Goal: Information Seeking & Learning: Learn about a topic

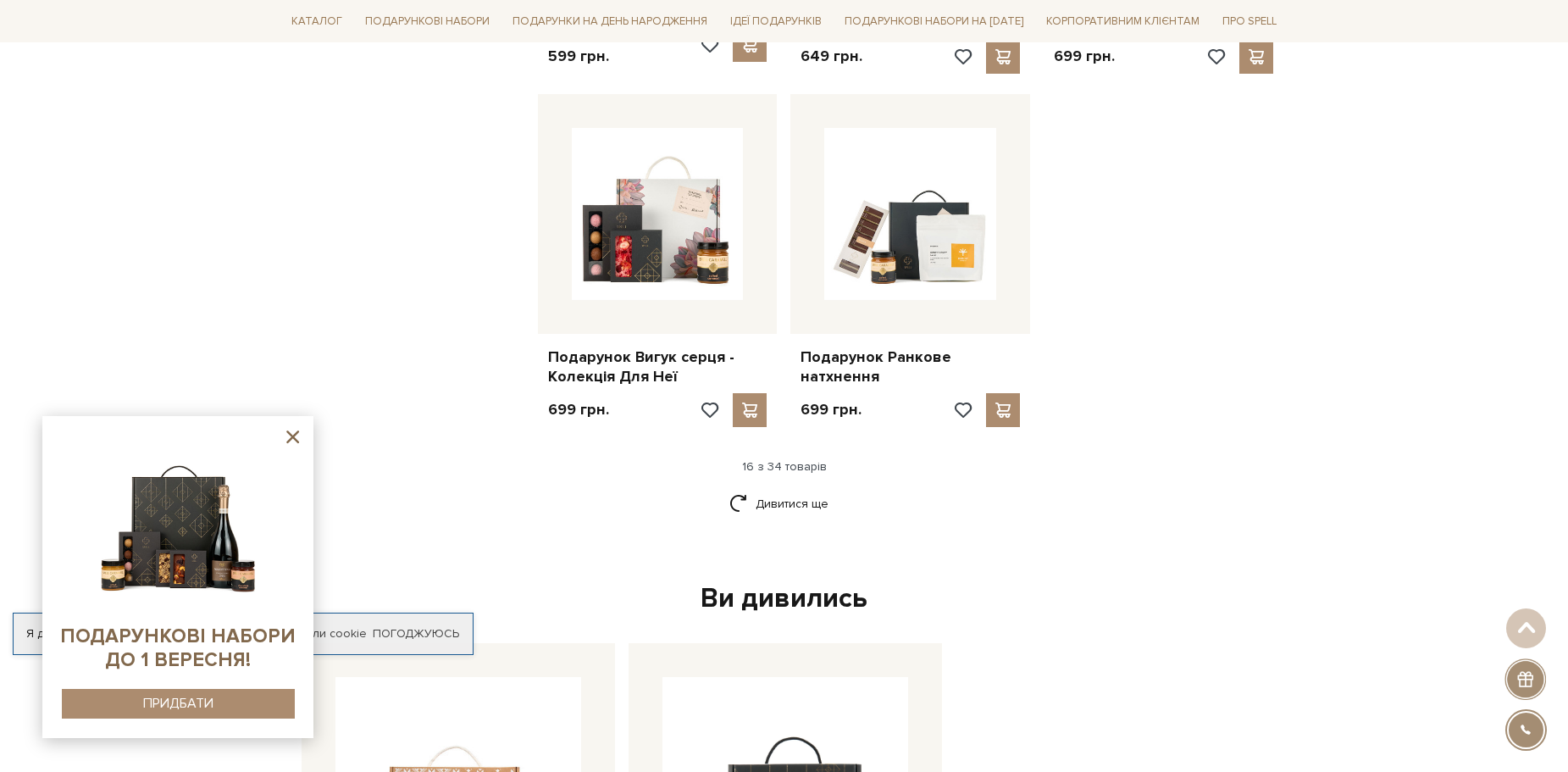
scroll to position [2034, 0]
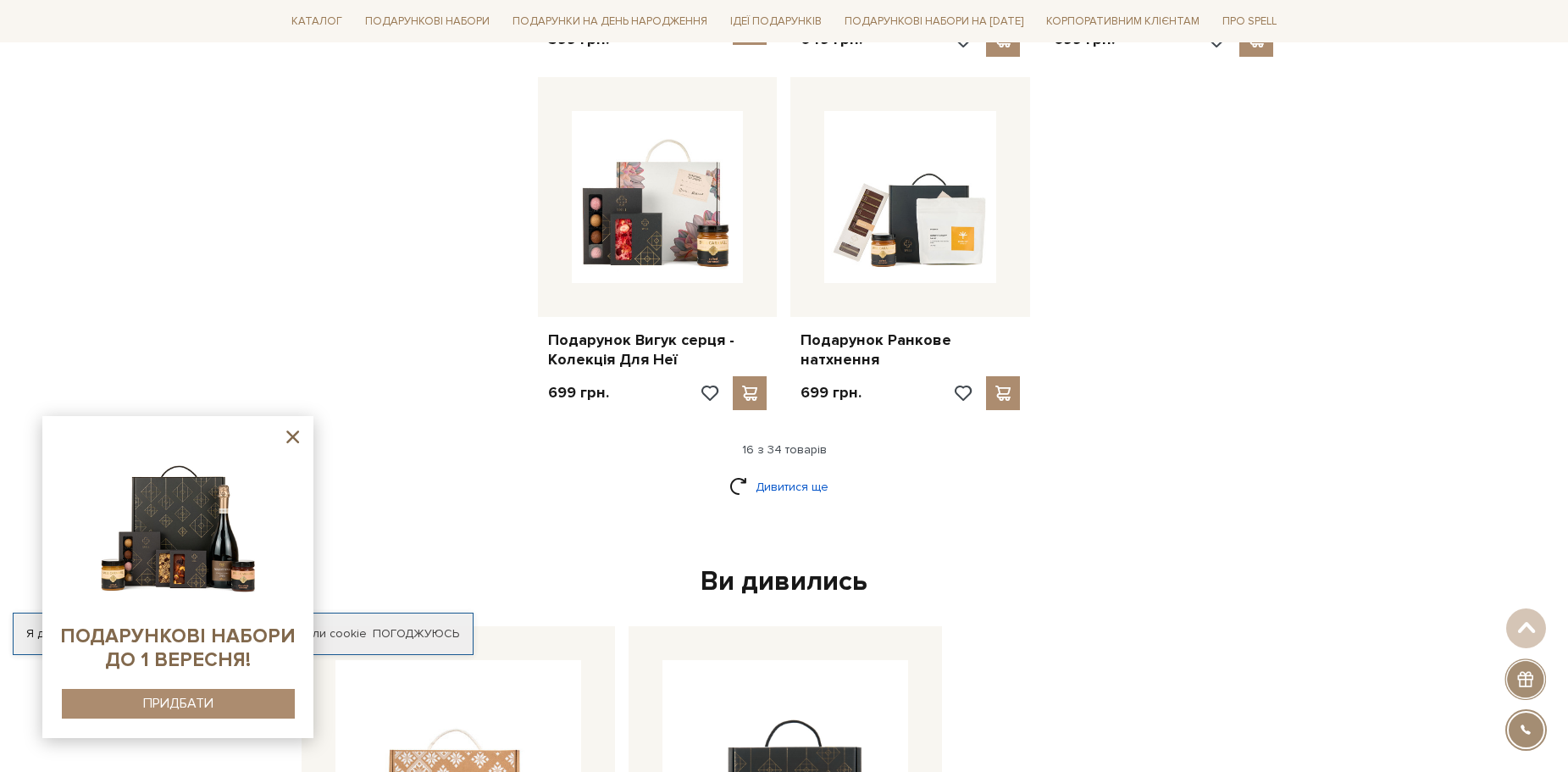
click at [804, 473] on link "Дивитися ще" at bounding box center [784, 487] width 110 height 30
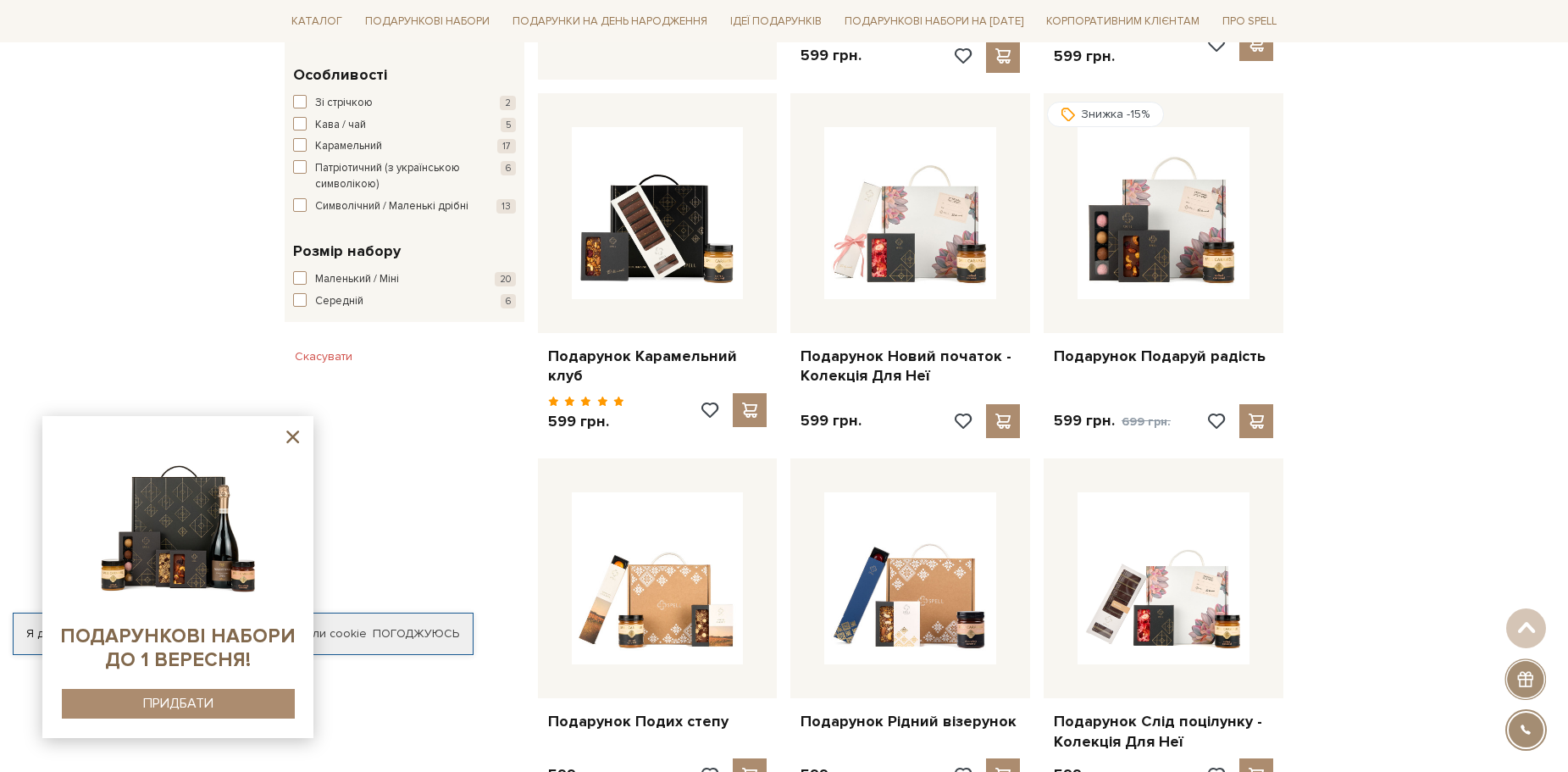
scroll to position [0, 0]
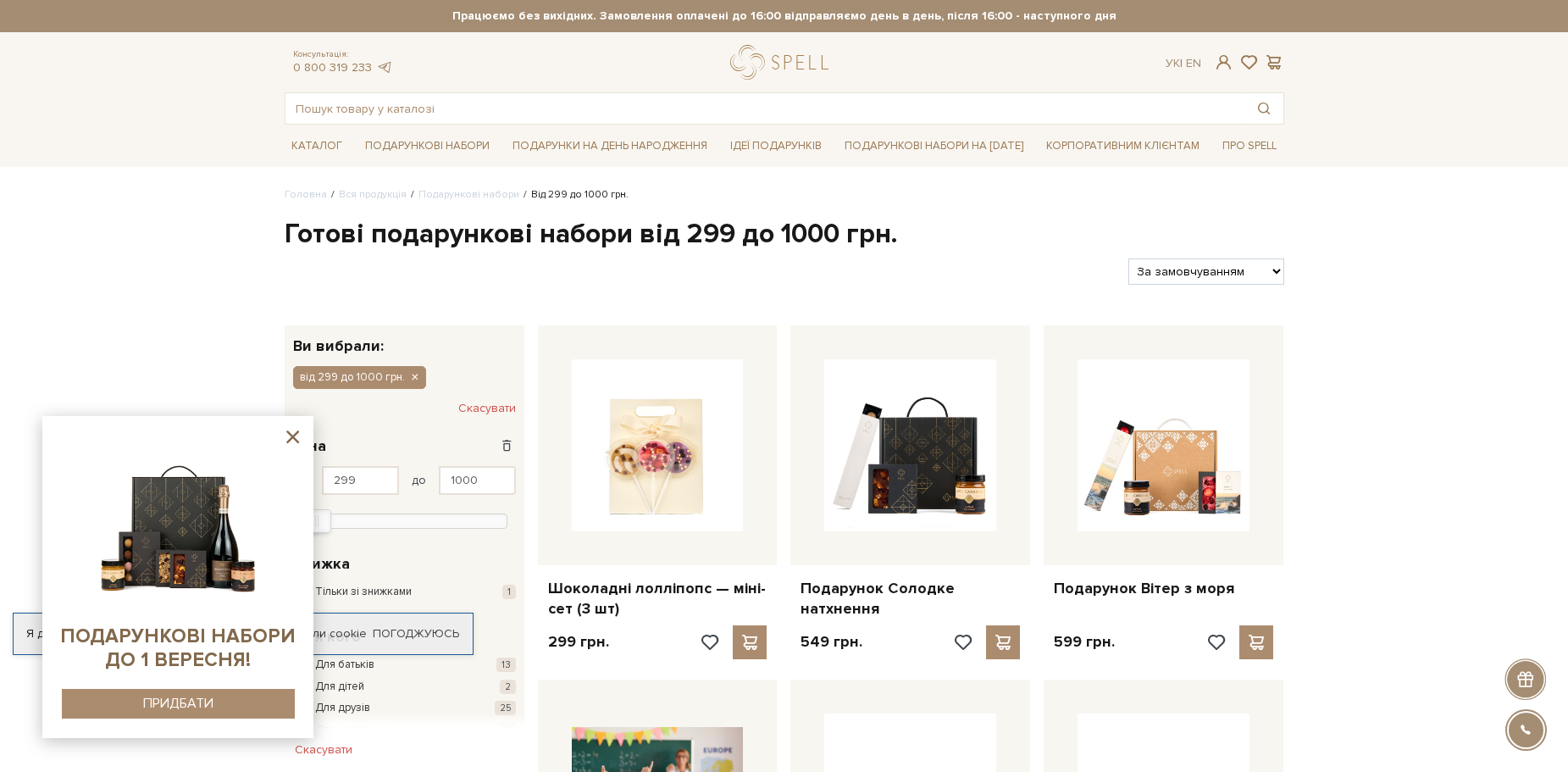
click at [291, 438] on icon at bounding box center [292, 437] width 13 height 13
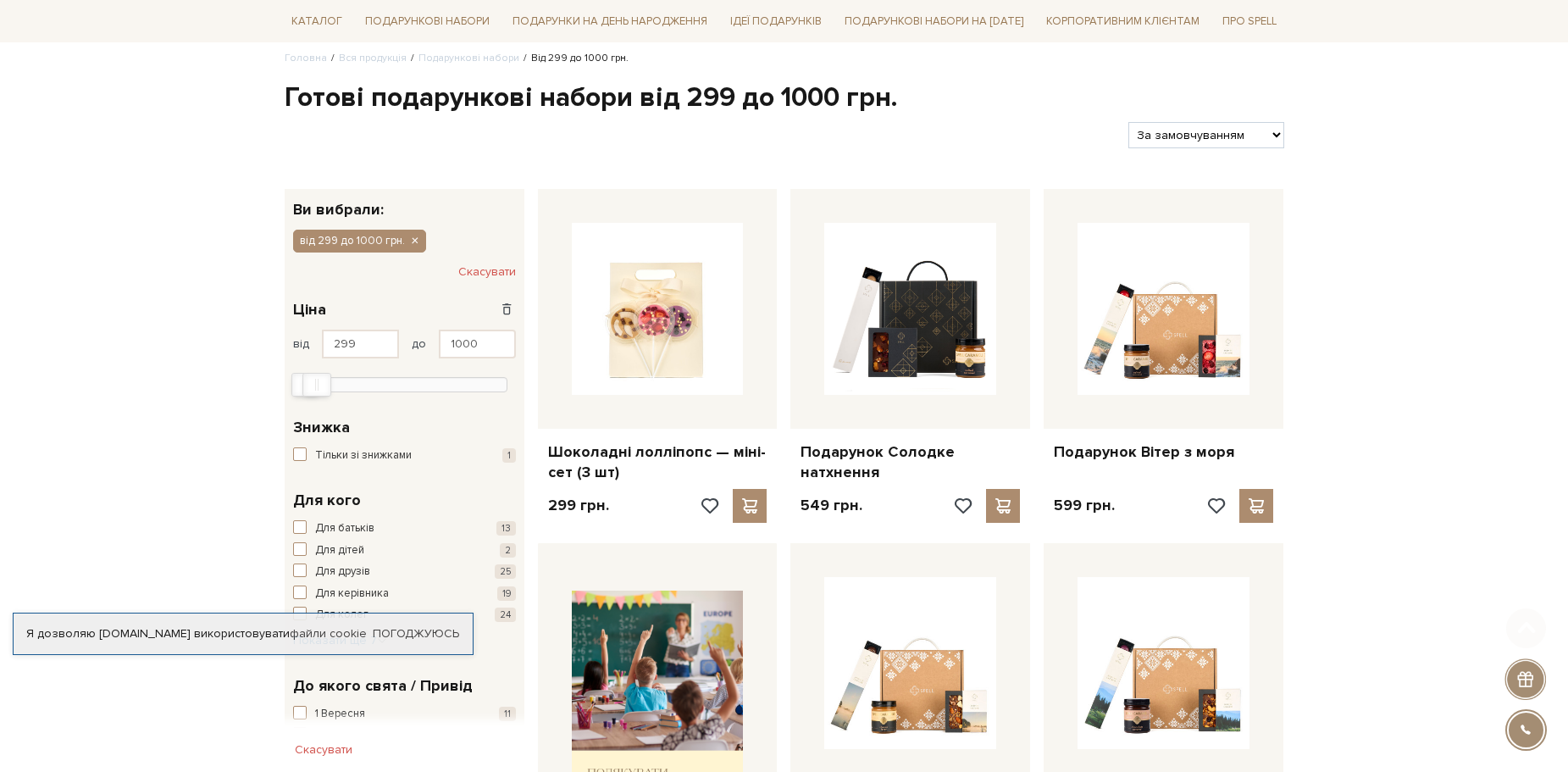
scroll to position [339, 0]
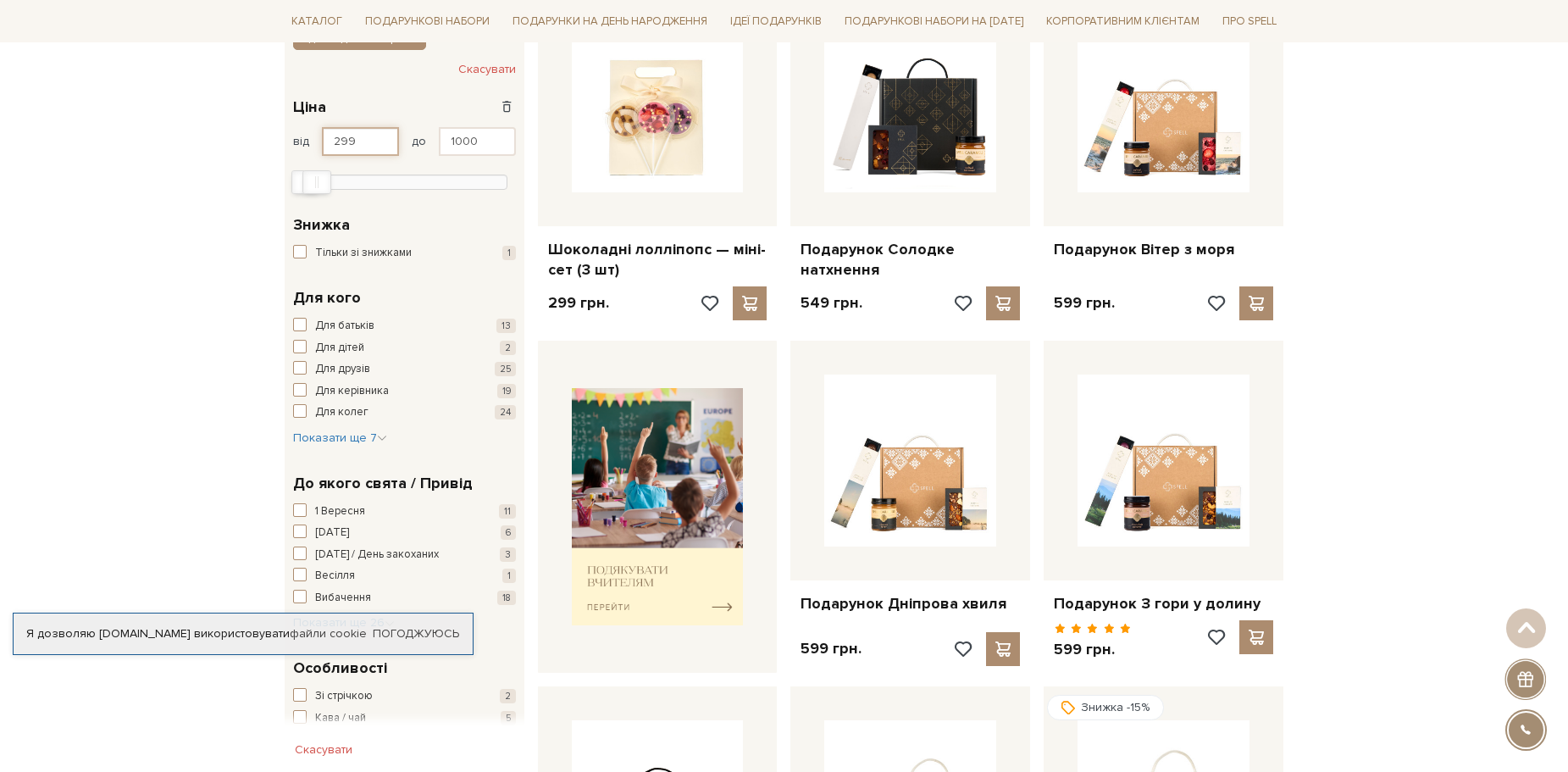
drag, startPoint x: 369, startPoint y: 142, endPoint x: 247, endPoint y: 127, distance: 122.9
type input "600"
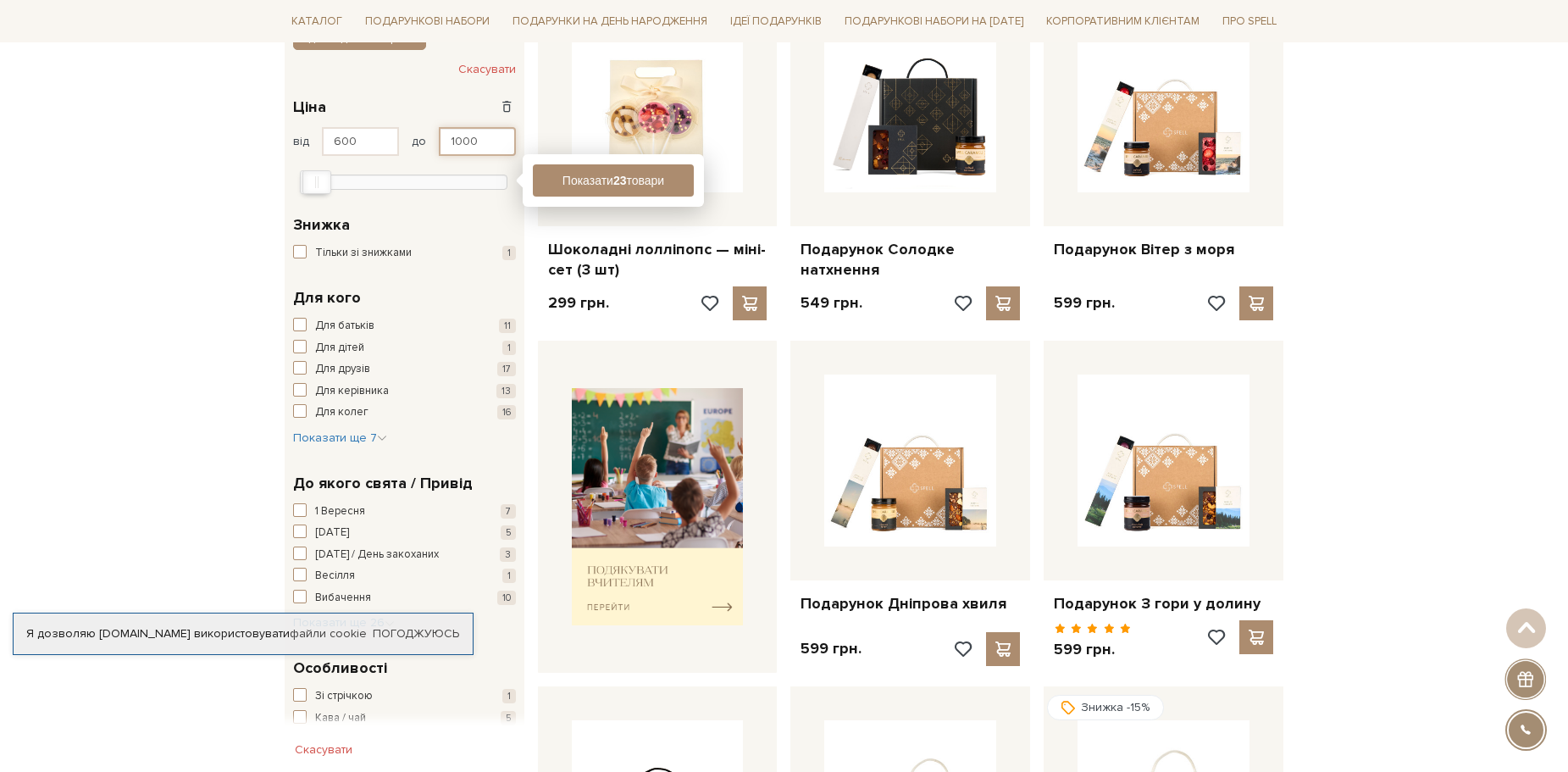
drag, startPoint x: 477, startPoint y: 137, endPoint x: 299, endPoint y: 133, distance: 178.0
click at [346, 122] on div "600 - 1000 грн. Ціна від 600 до 1000 299 2 тис. 4 тис. 6 тис. 8 тис. Показати 2…" at bounding box center [405, 141] width 223 height 93
drag, startPoint x: 399, startPoint y: 134, endPoint x: 368, endPoint y: 134, distance: 31.0
click at [372, 134] on div "від 600 до 7699" at bounding box center [405, 141] width 223 height 29
type input "1200"
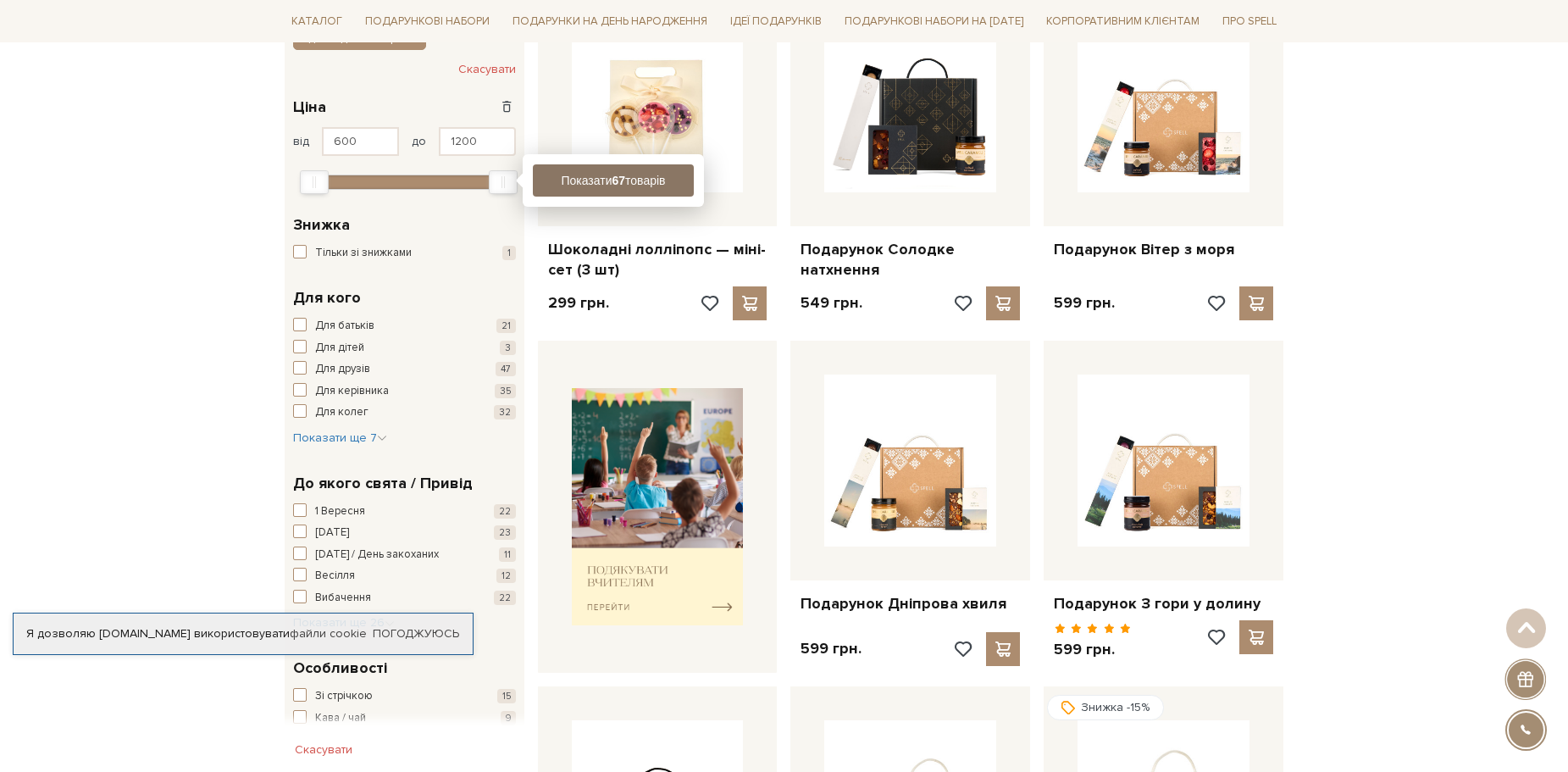
click at [599, 180] on button "Показати 67 товарів" at bounding box center [613, 180] width 161 height 32
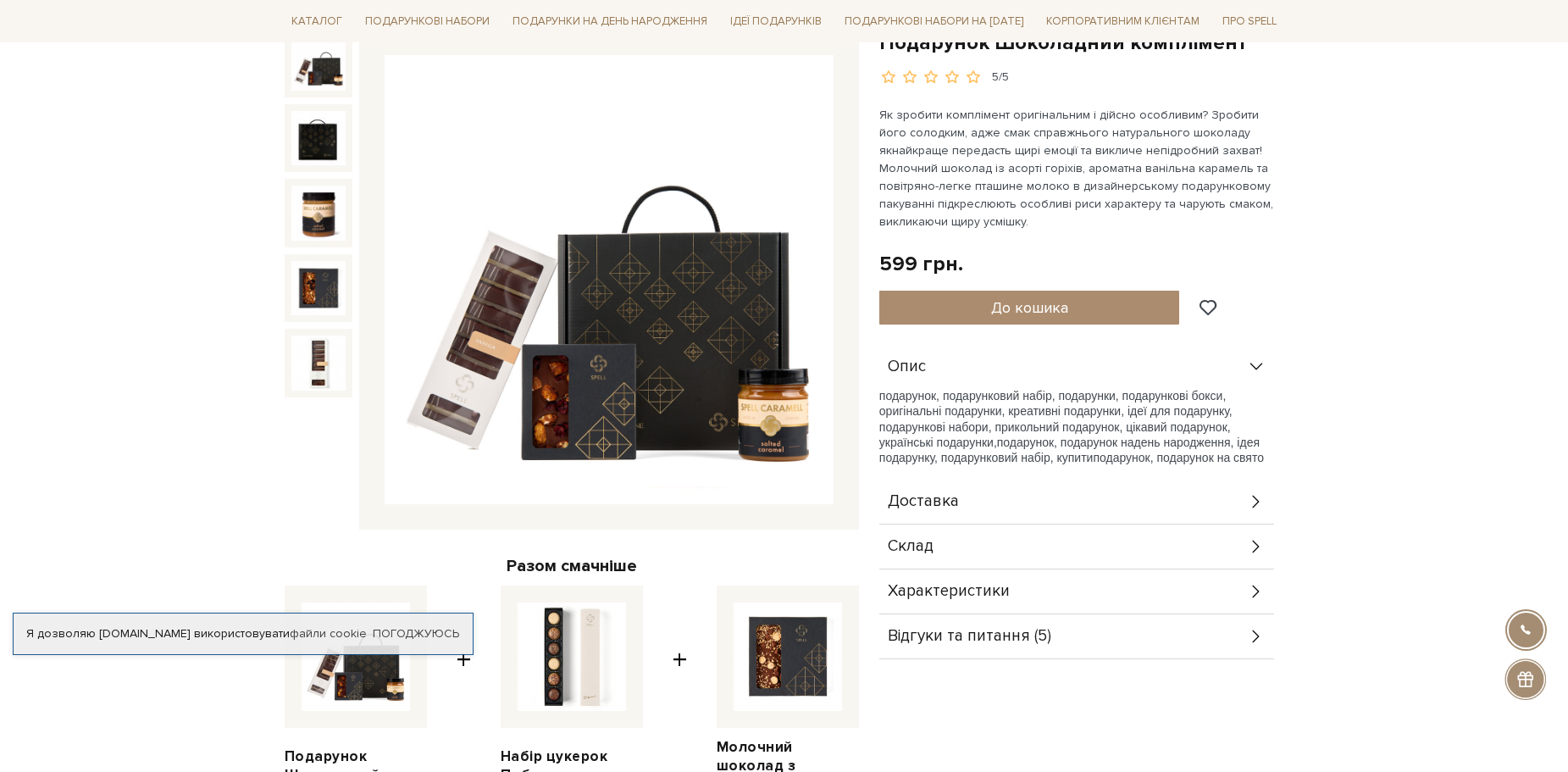
scroll to position [169, 0]
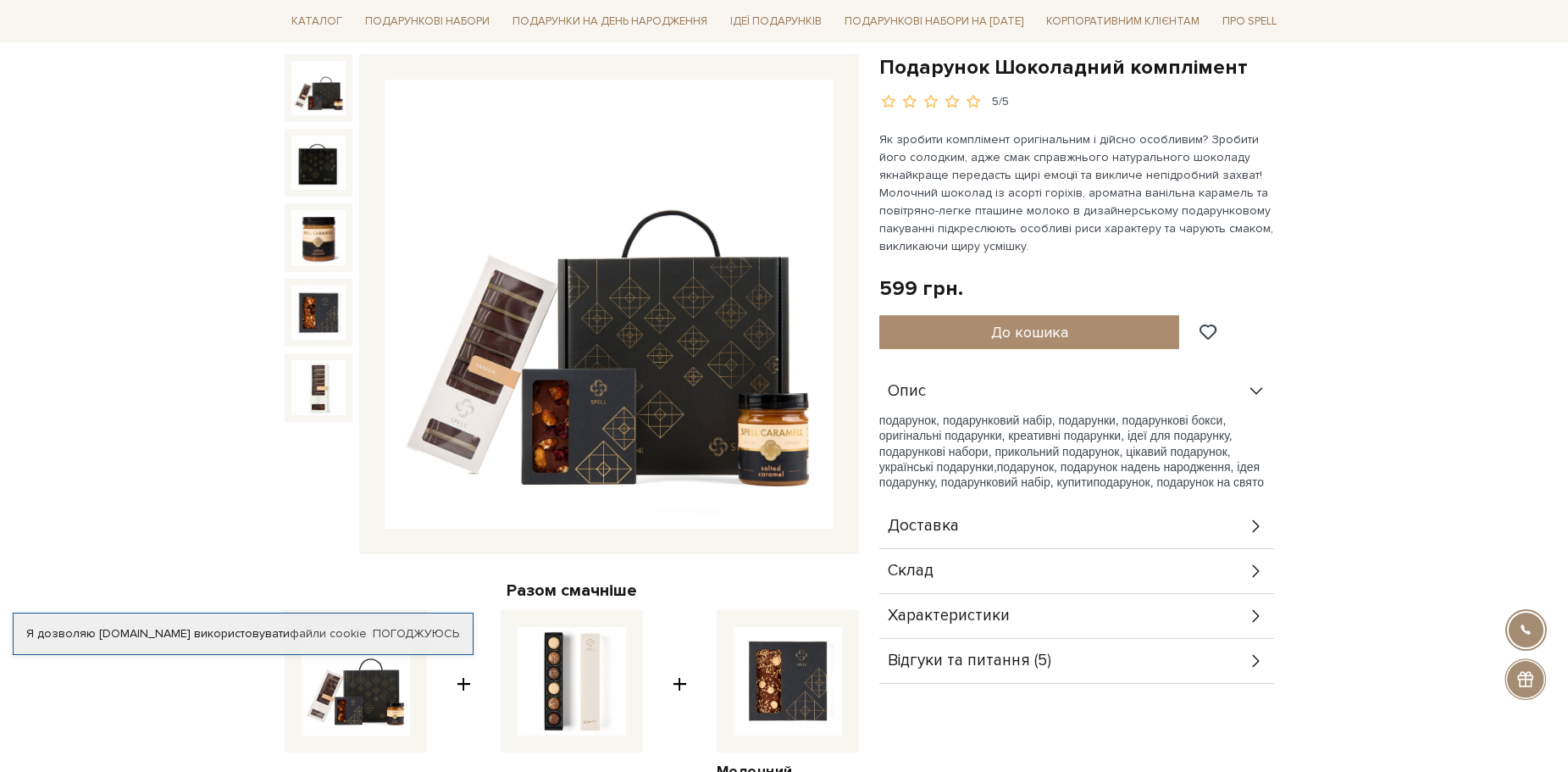
click at [1260, 573] on icon at bounding box center [1256, 571] width 19 height 19
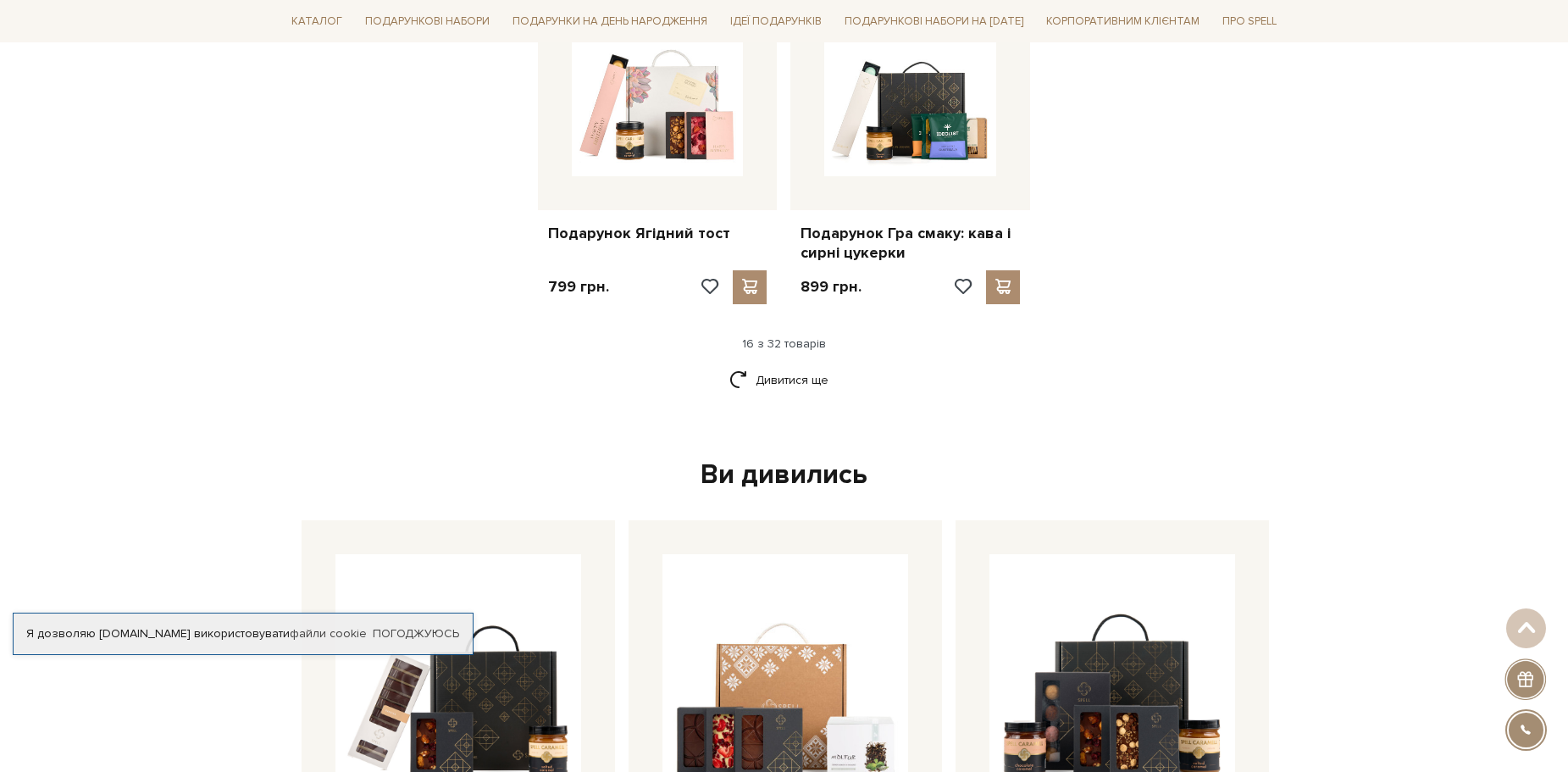
scroll to position [2119, 0]
click at [806, 380] on link "Дивитися ще" at bounding box center [784, 379] width 110 height 30
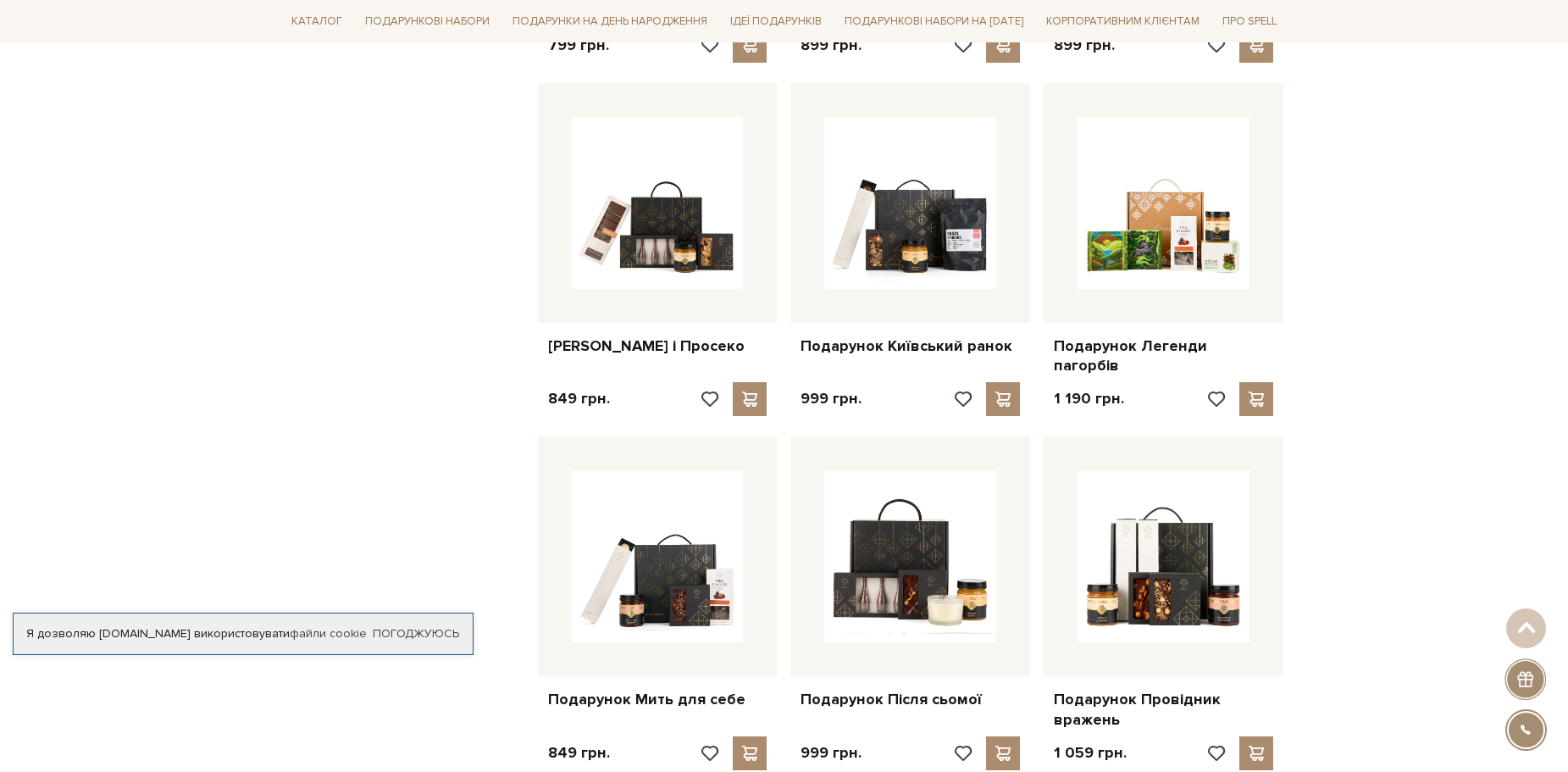
scroll to position [2458, 0]
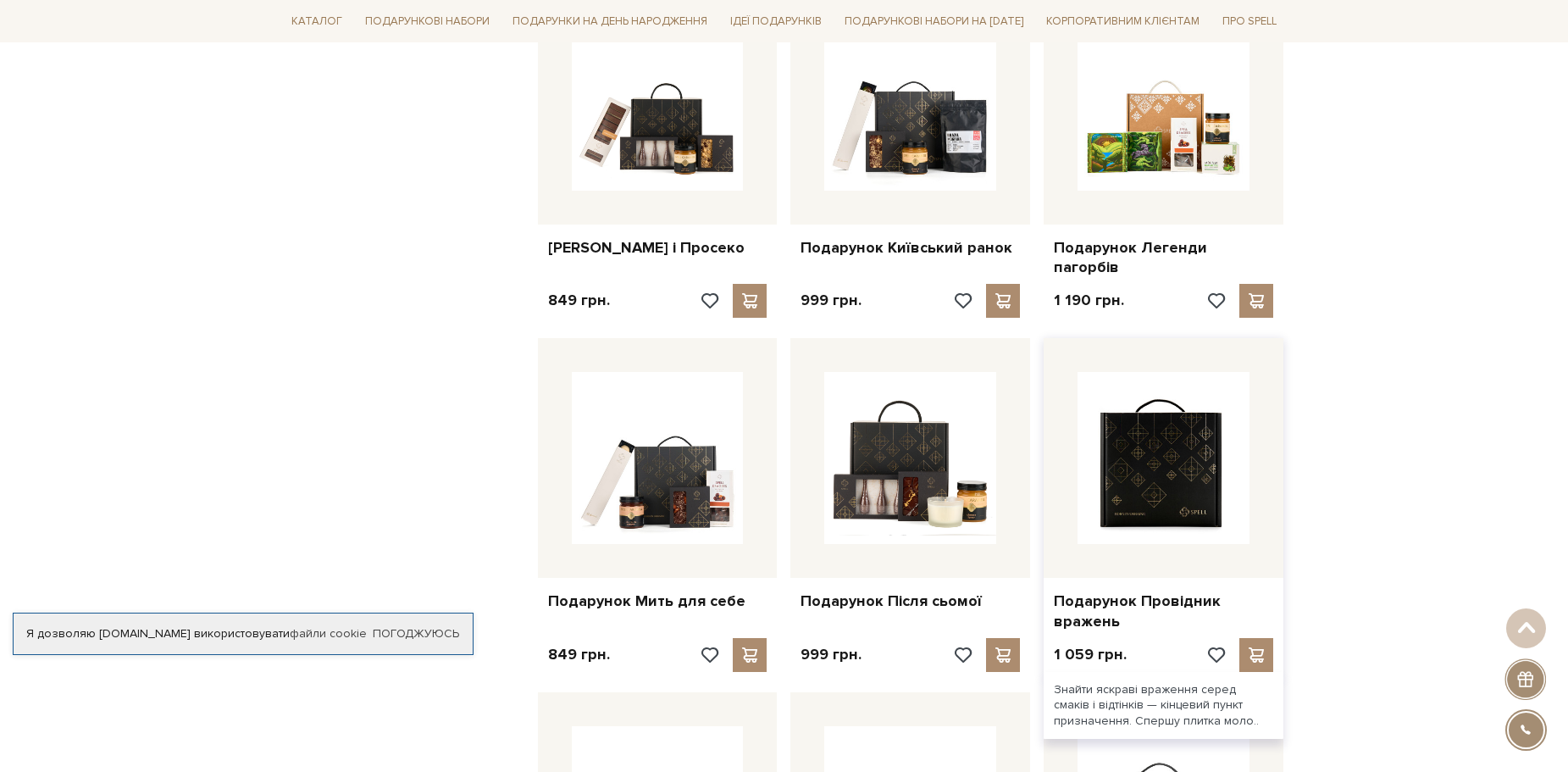
drag, startPoint x: 1185, startPoint y: 472, endPoint x: 1175, endPoint y: 456, distance: 18.9
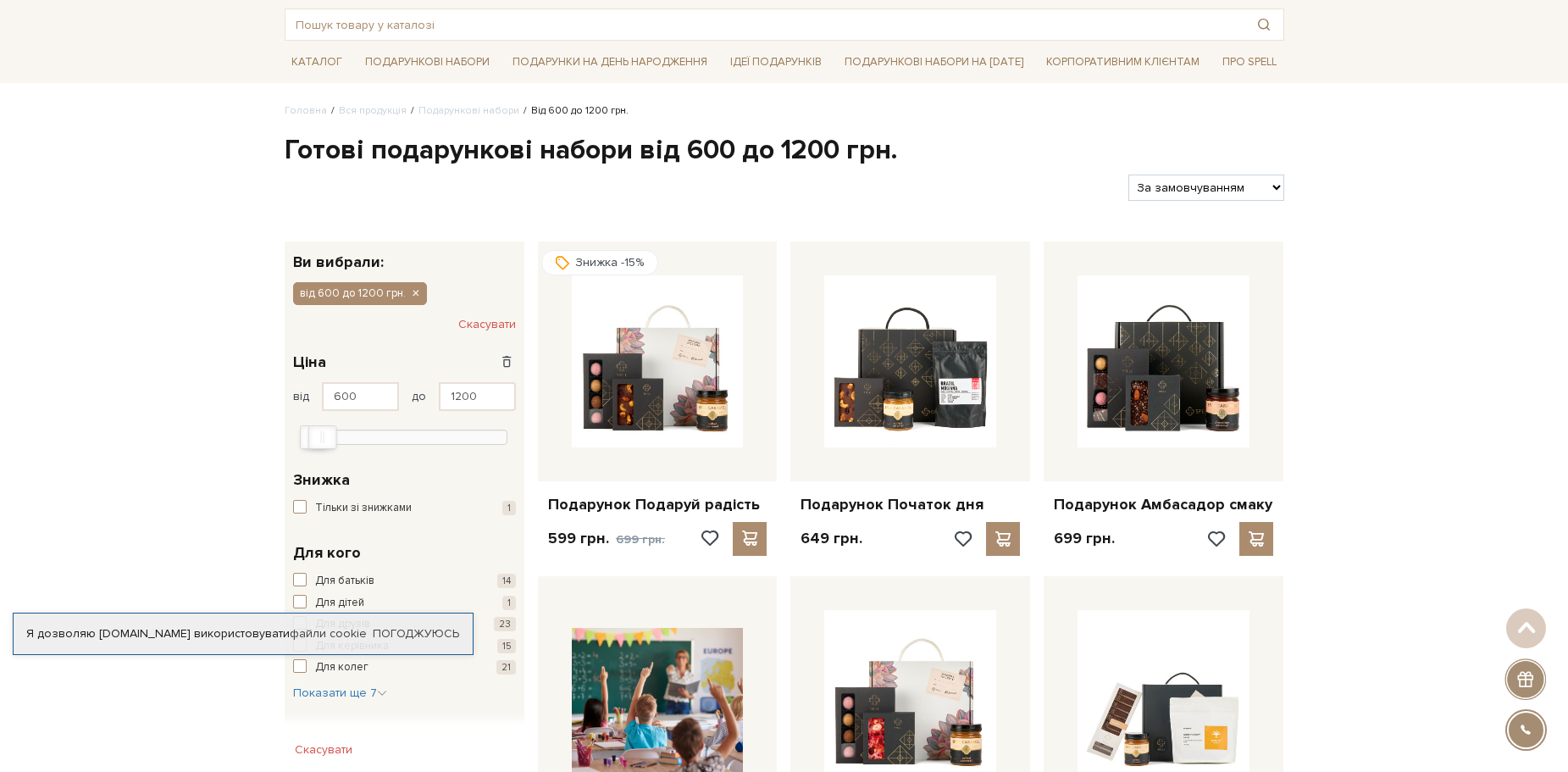
scroll to position [0, 0]
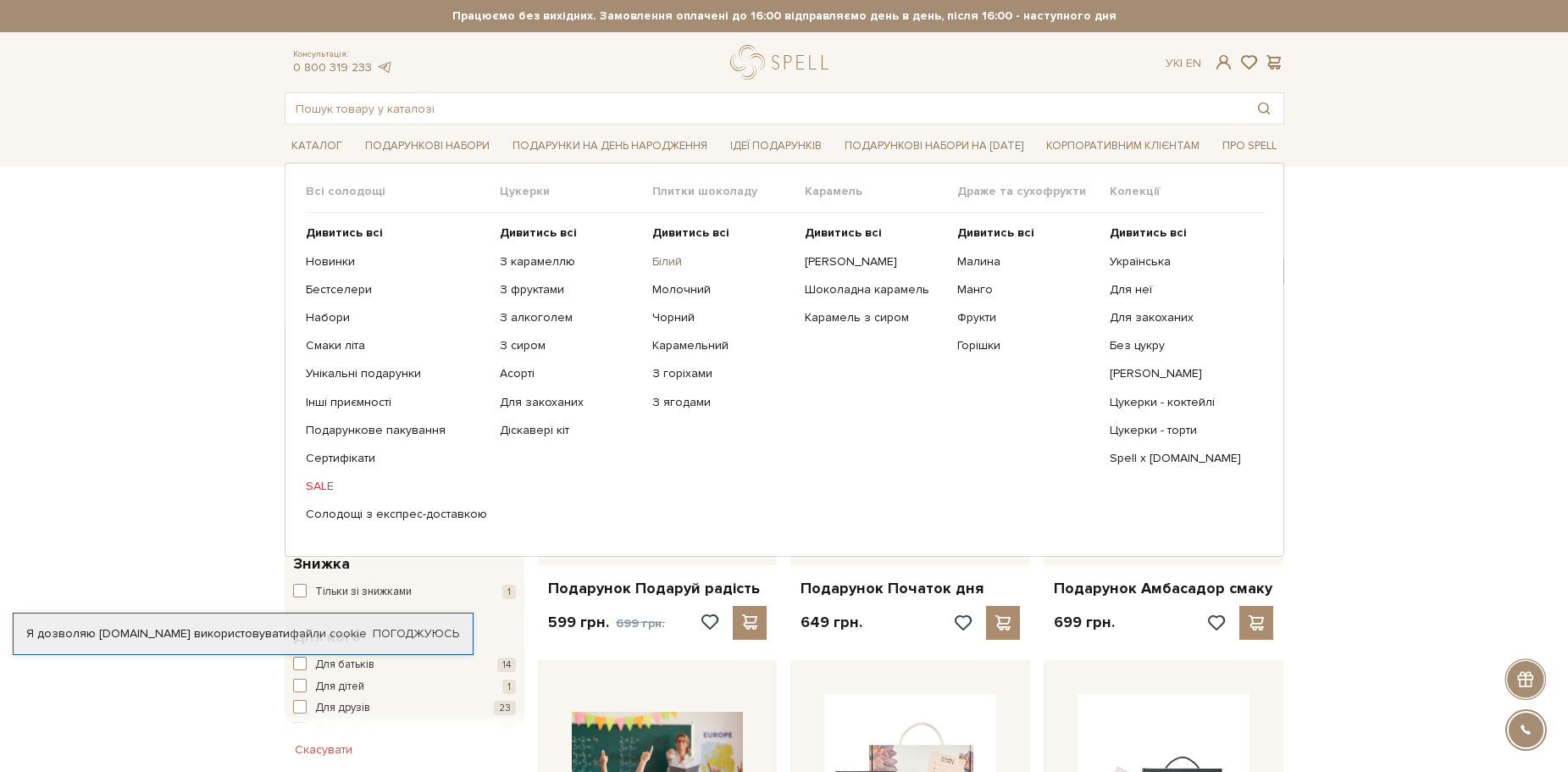
click at [654, 259] on link "Білий" at bounding box center [722, 262] width 140 height 15
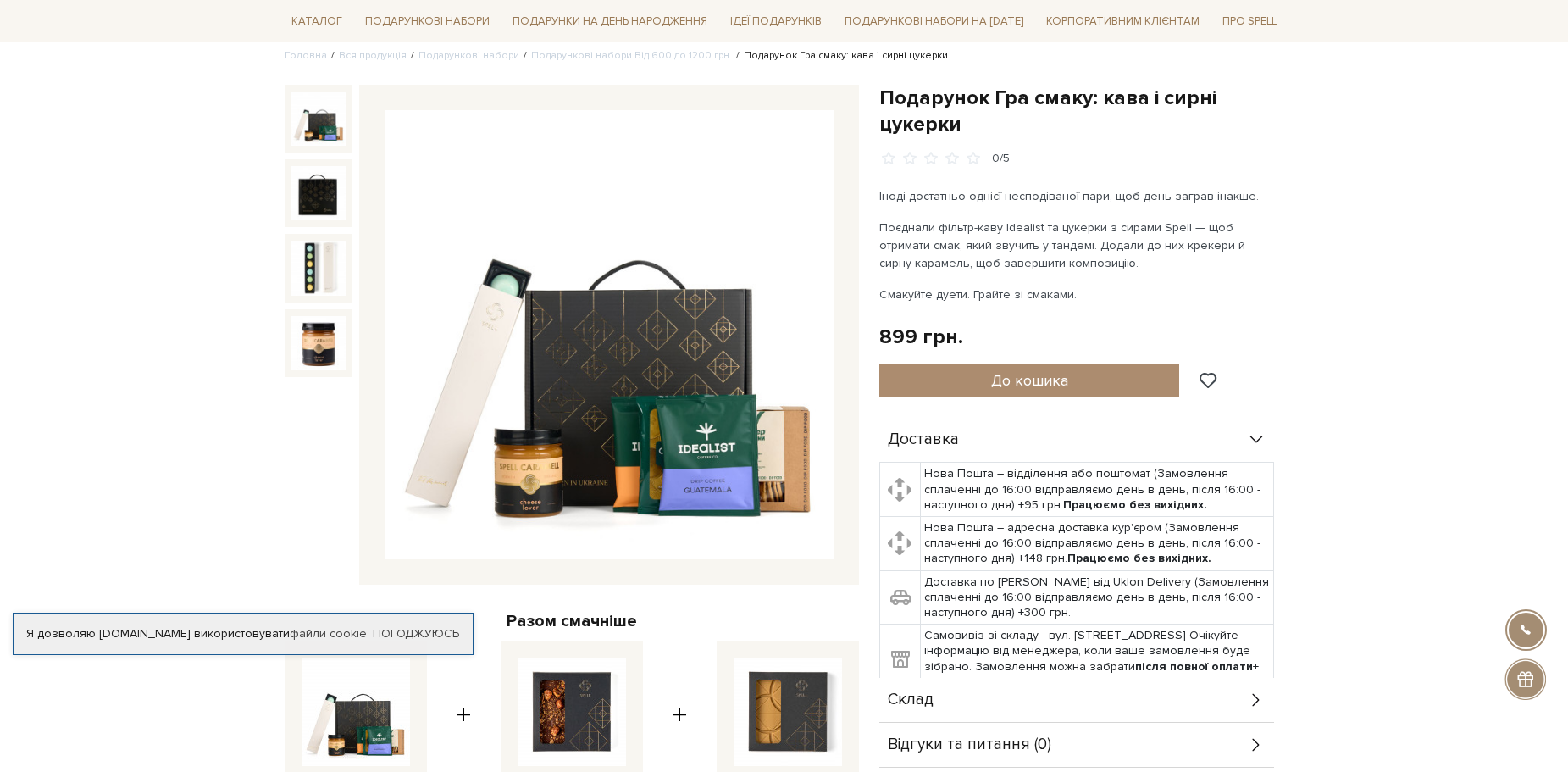
scroll to position [424, 0]
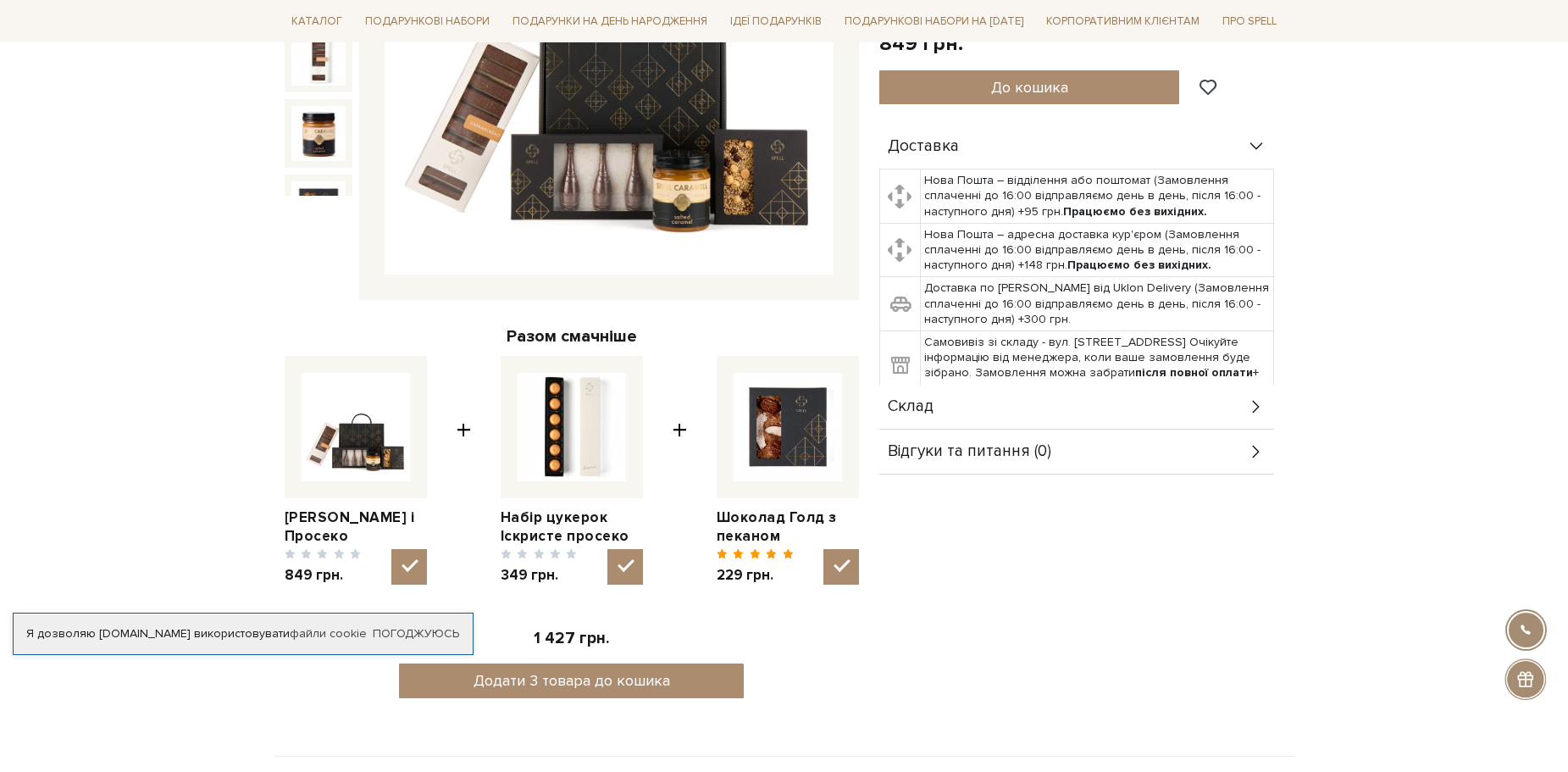
click at [1254, 398] on icon at bounding box center [1256, 407] width 19 height 19
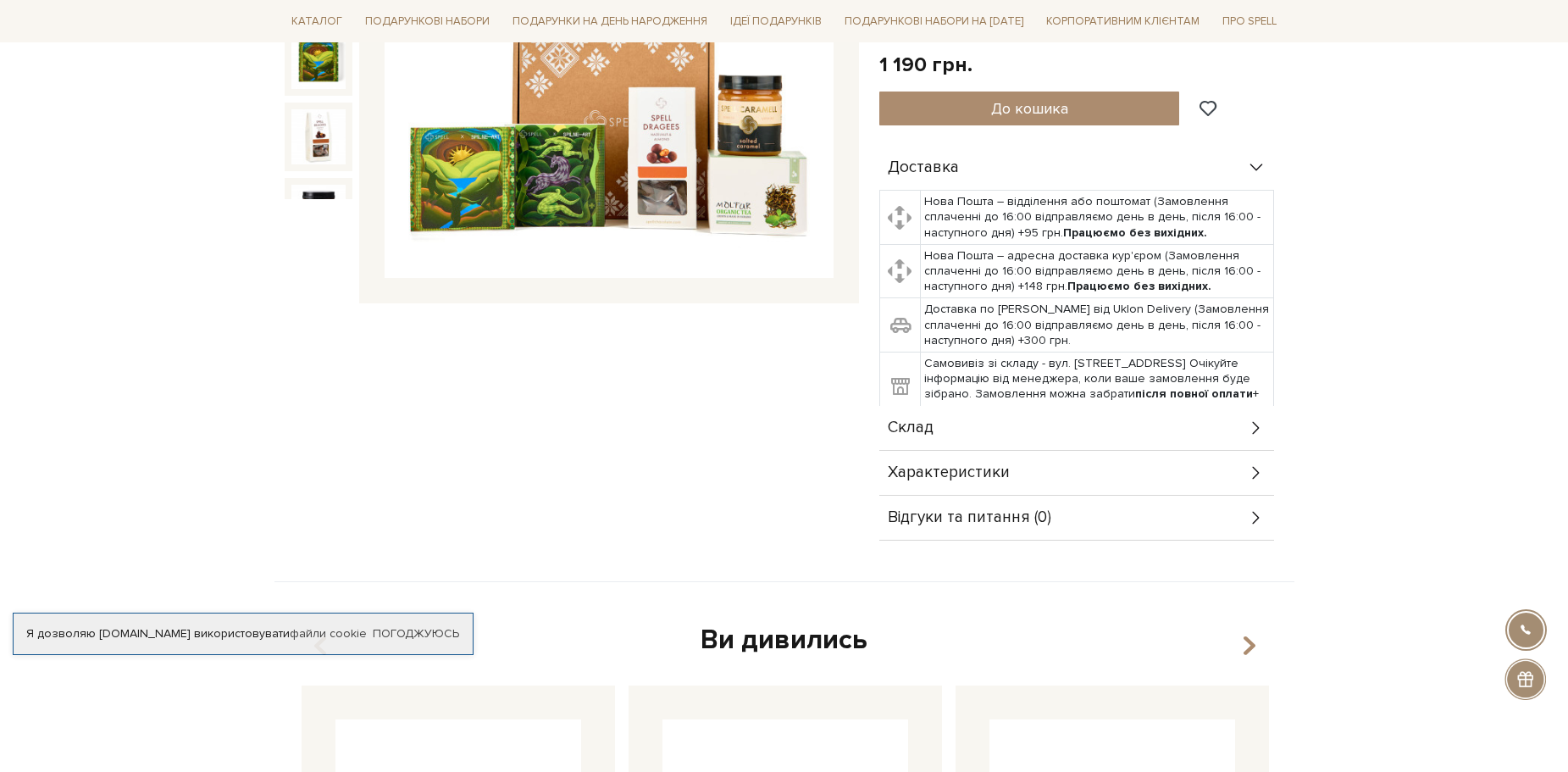
scroll to position [424, 0]
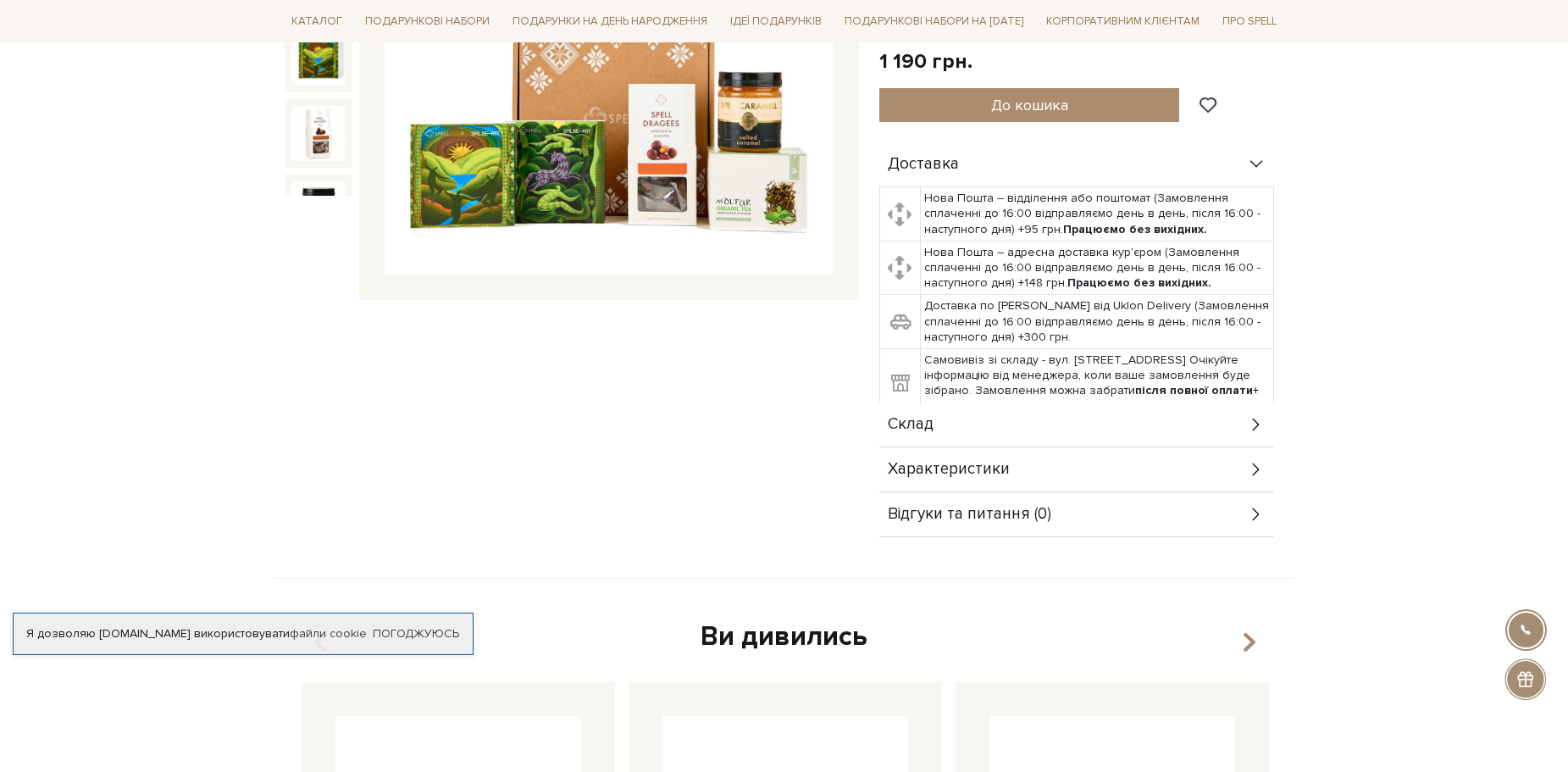
click at [1239, 429] on div "Склад" at bounding box center [1076, 425] width 395 height 44
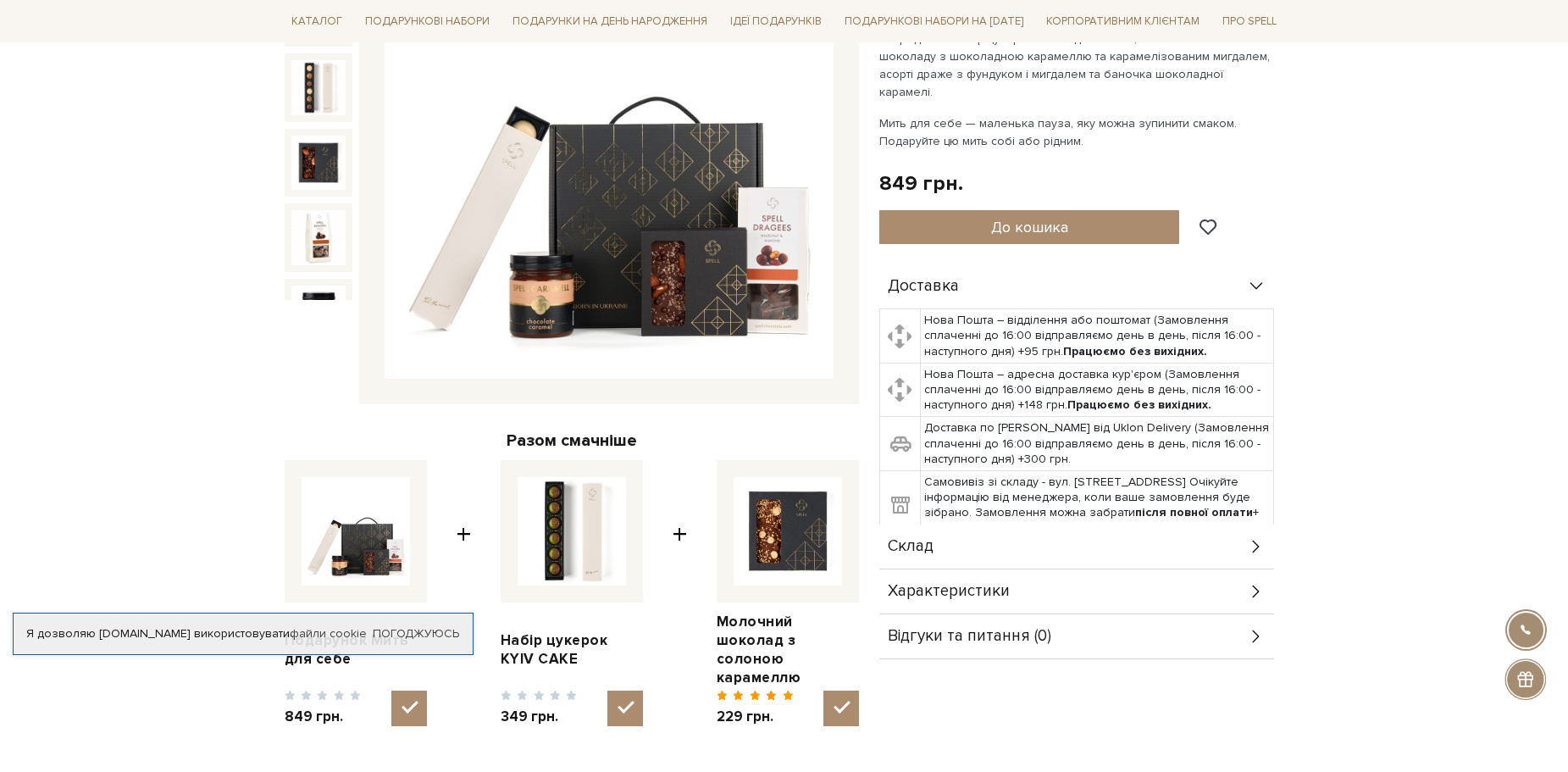
scroll to position [339, 0]
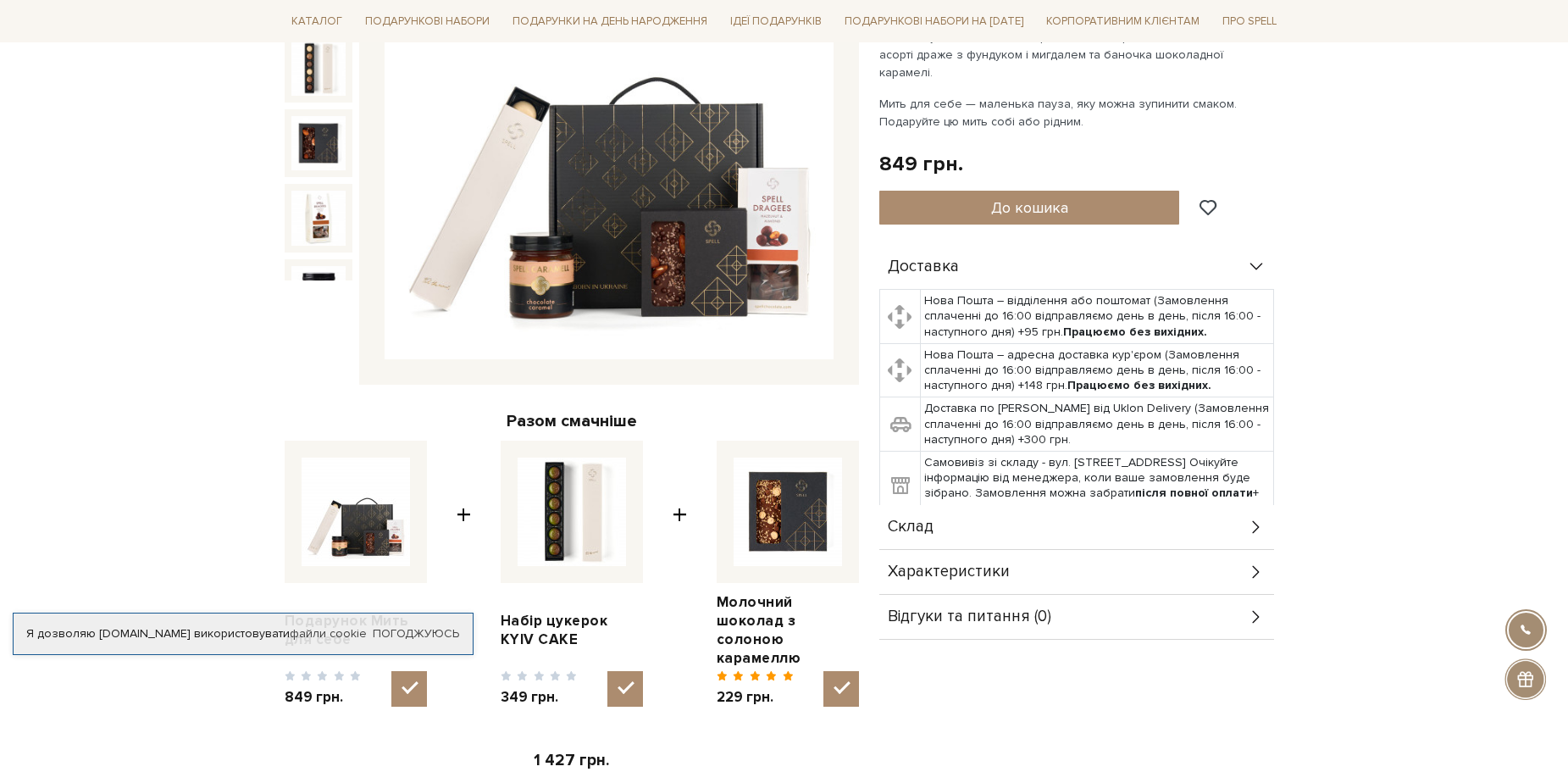
click at [1192, 505] on div "Склад" at bounding box center [1076, 527] width 395 height 44
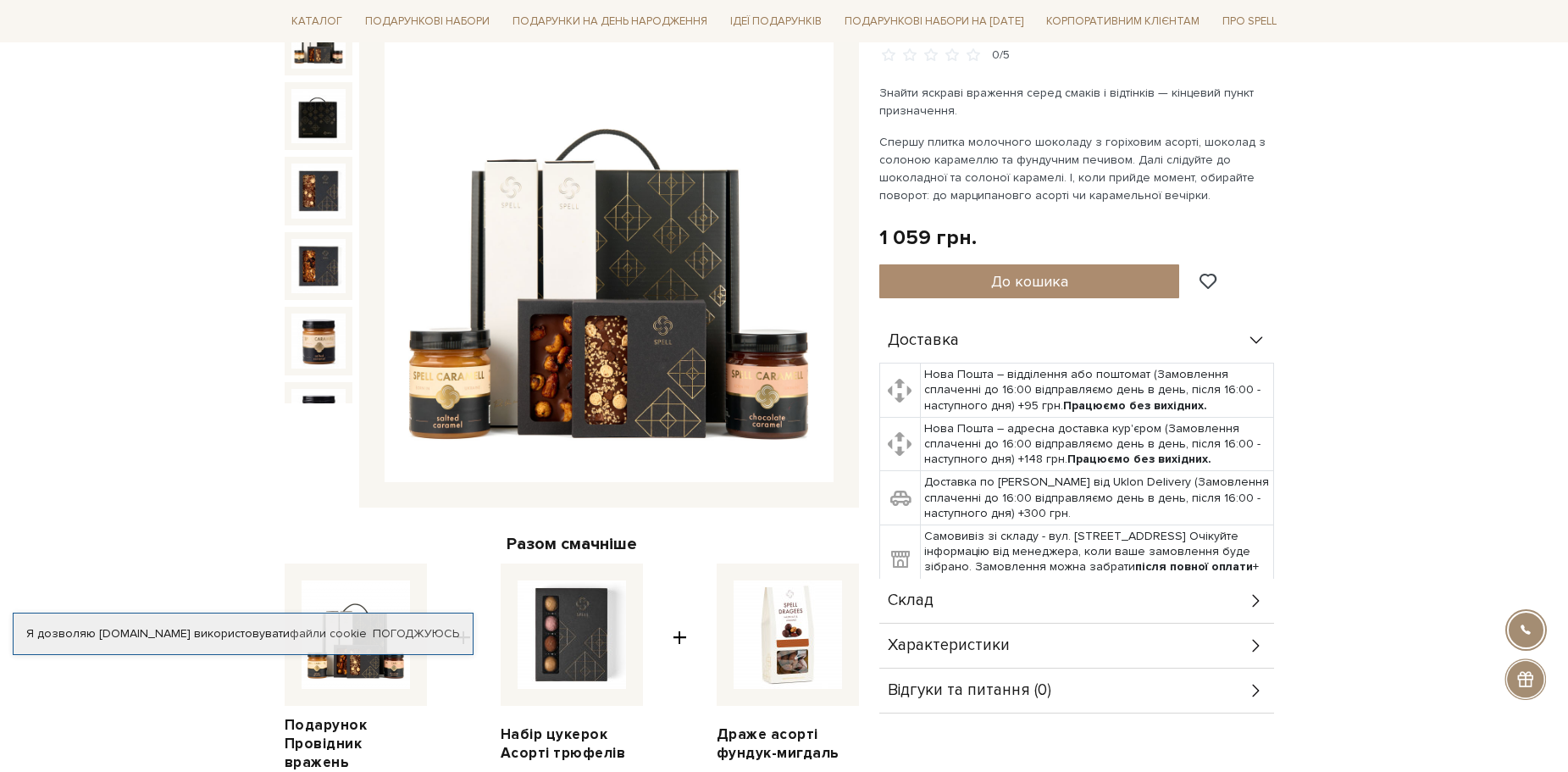
scroll to position [424, 0]
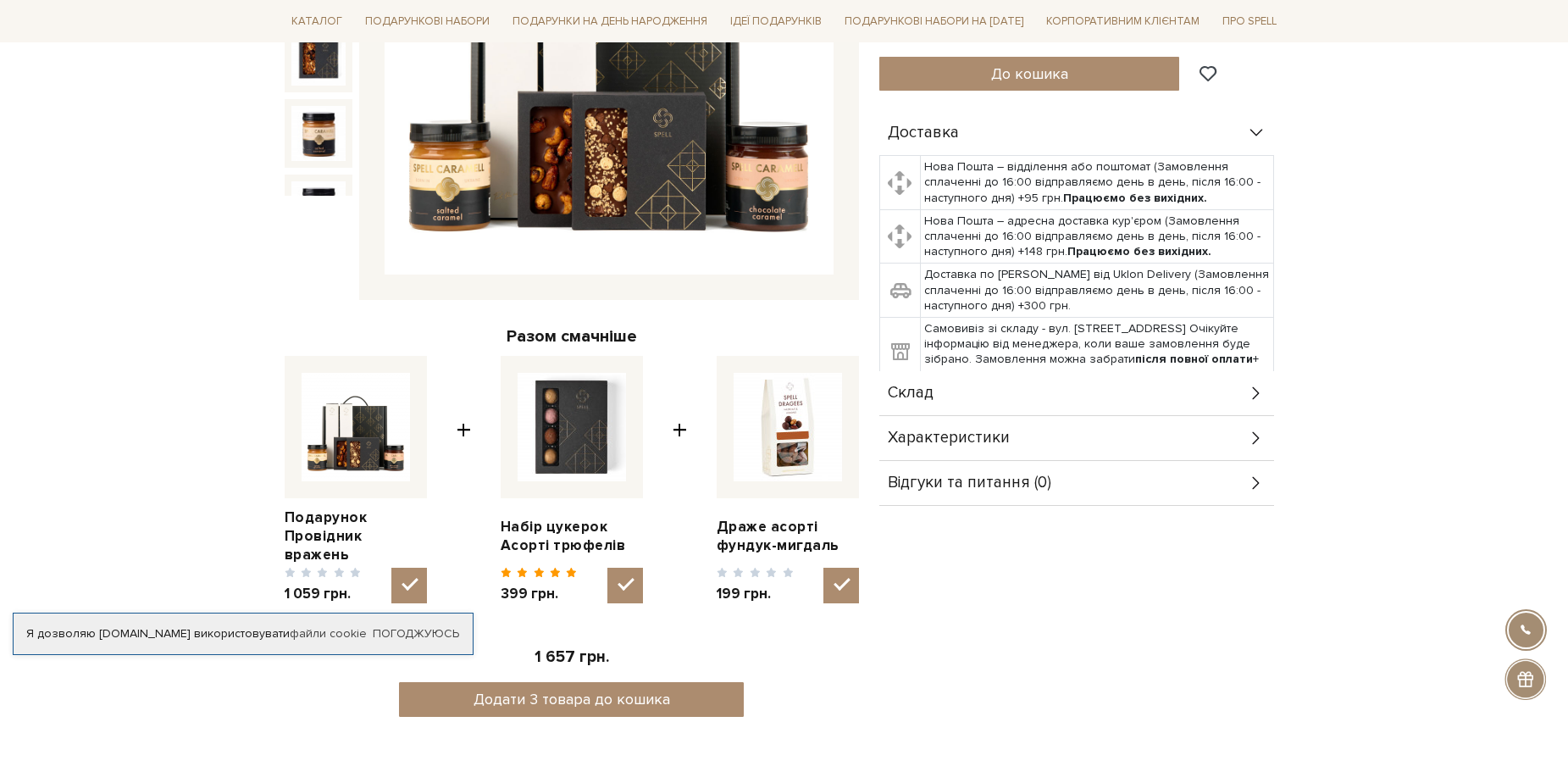
click at [1118, 396] on div "Склад" at bounding box center [1076, 393] width 395 height 44
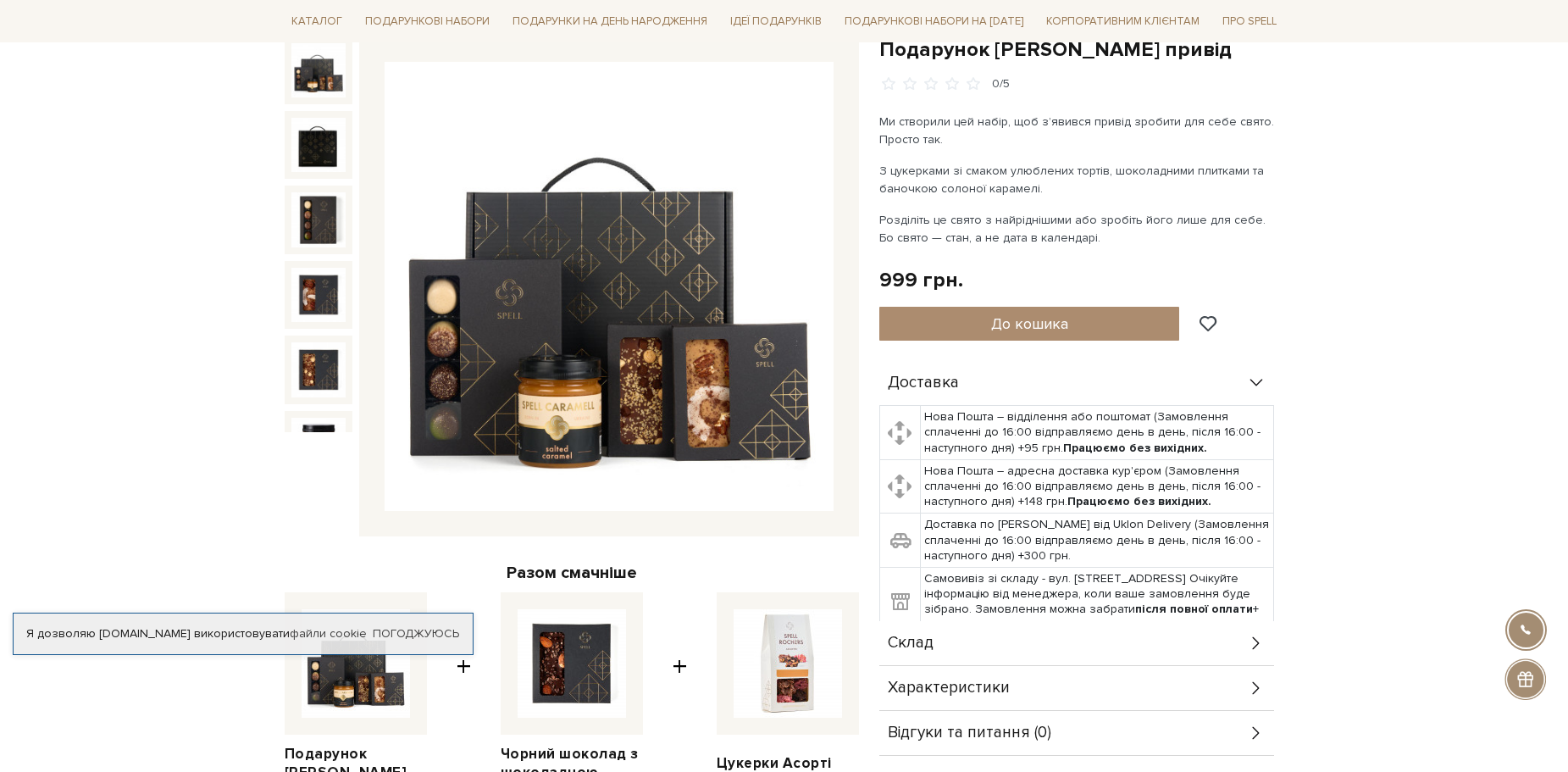
scroll to position [424, 0]
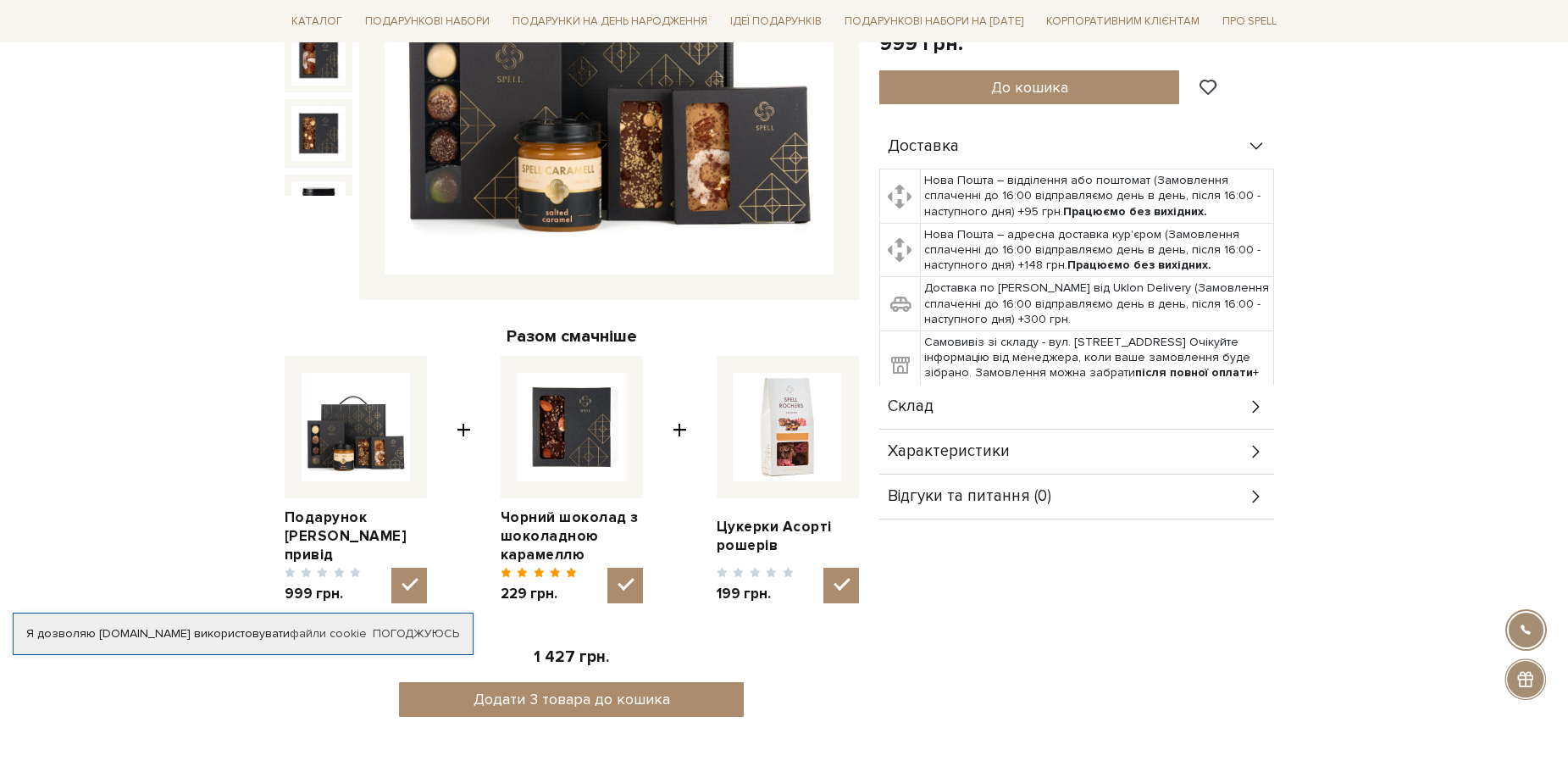
click at [1026, 456] on div "Характеристики" at bounding box center [1076, 452] width 395 height 44
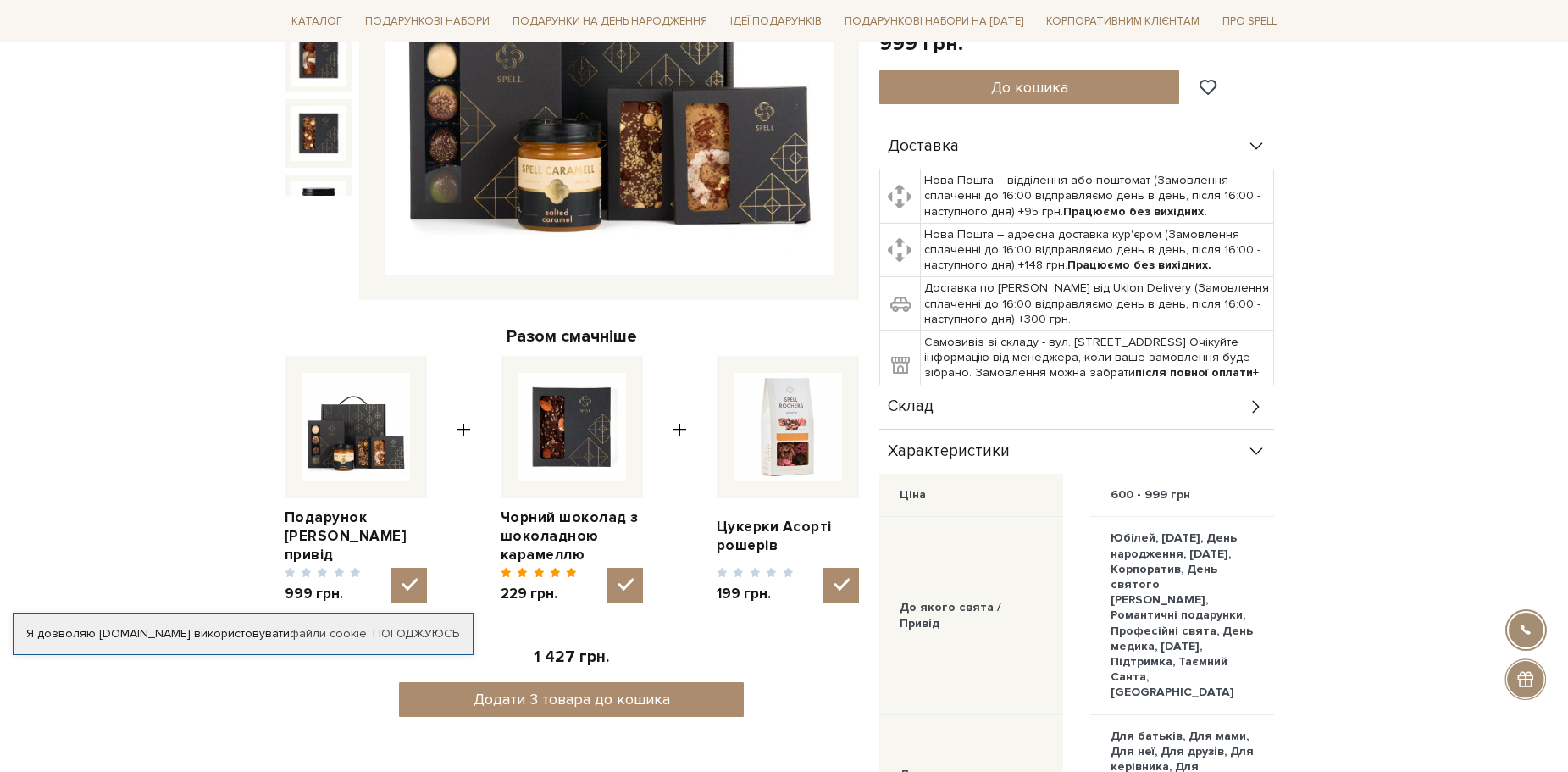
click at [1006, 413] on div "Склад" at bounding box center [1076, 407] width 395 height 44
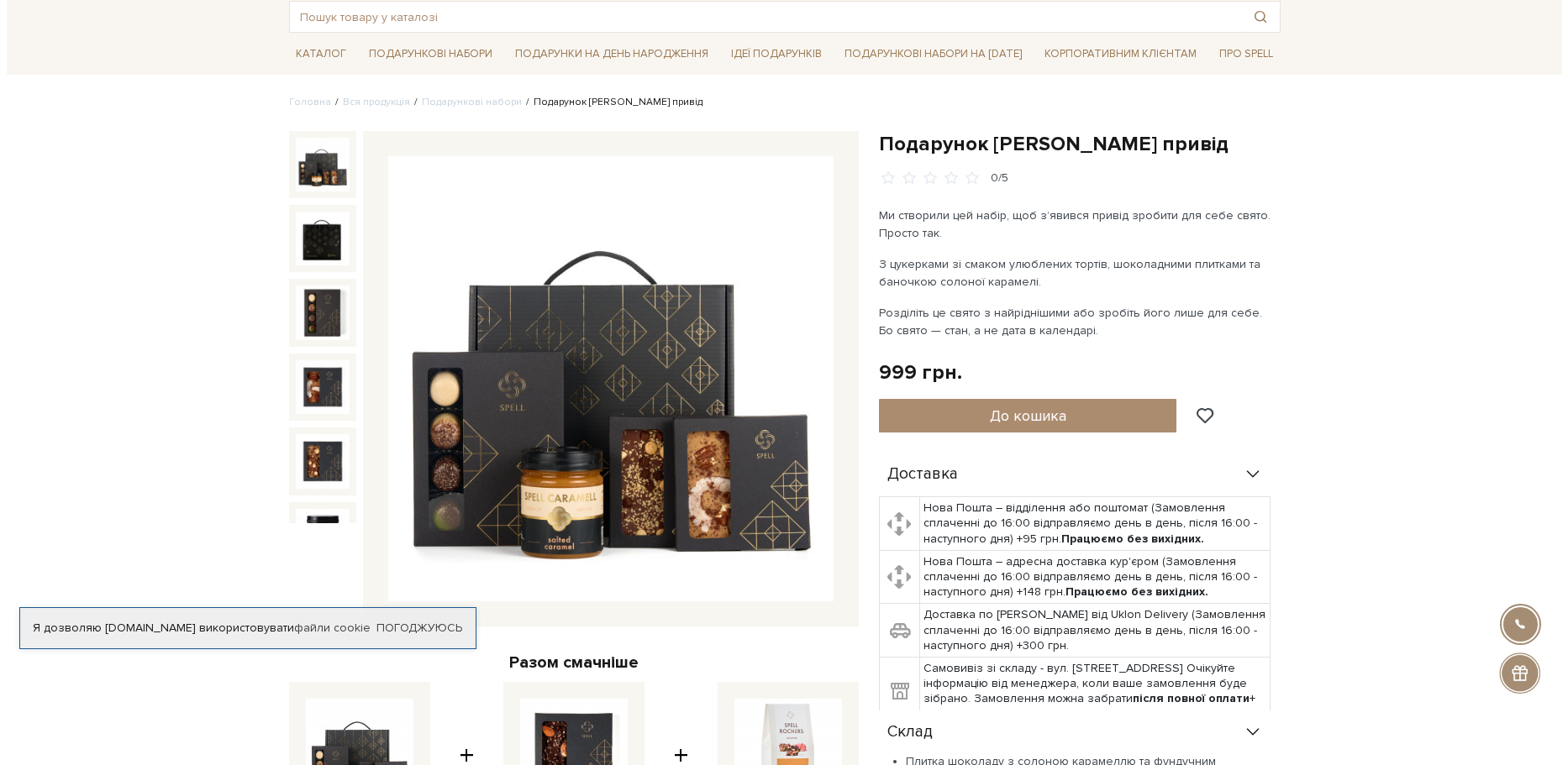
scroll to position [84, 0]
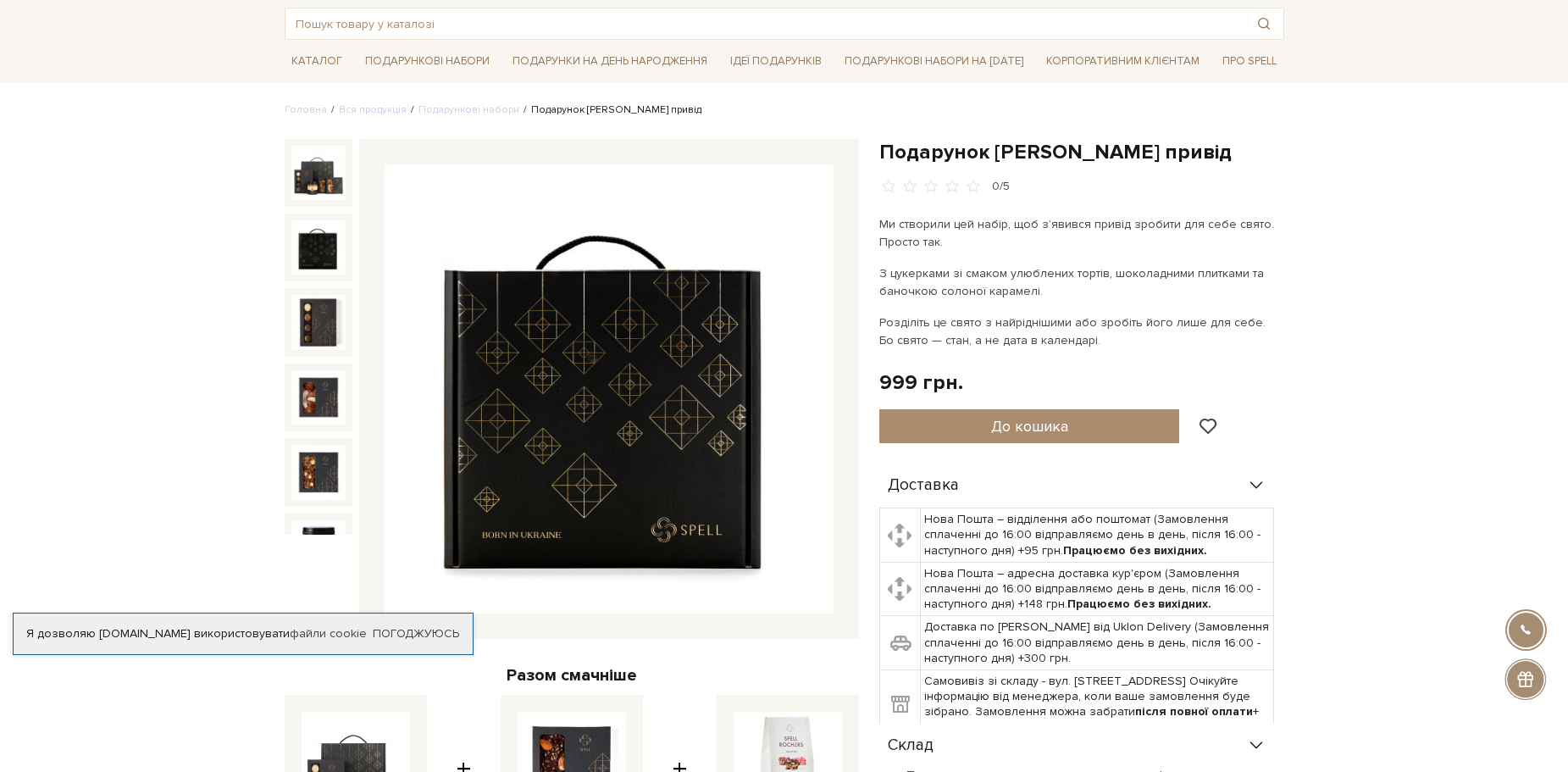
click at [331, 239] on img at bounding box center [318, 248] width 55 height 55
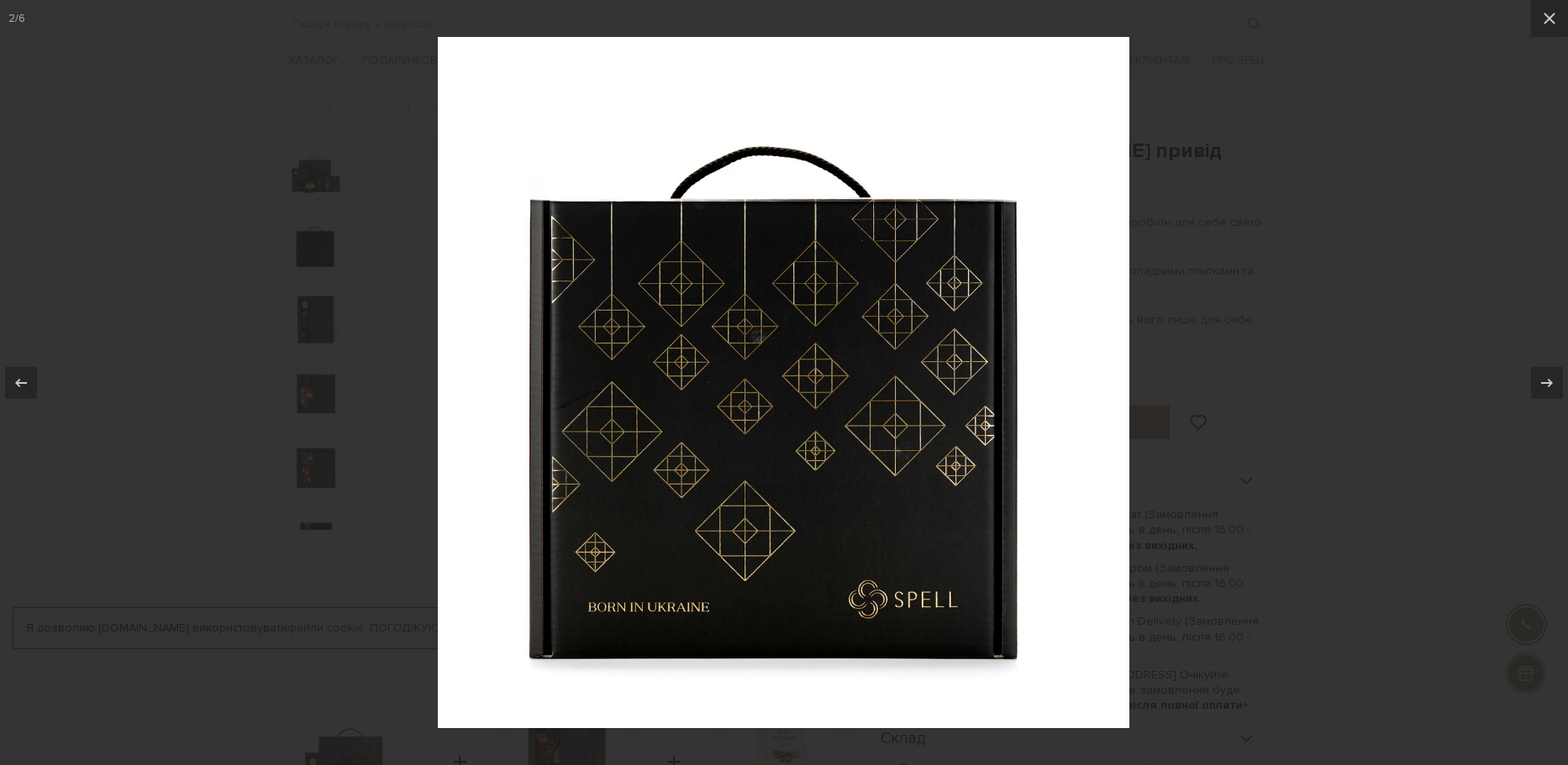
drag, startPoint x: 1342, startPoint y: 353, endPoint x: 1263, endPoint y: 351, distance: 79.0
click at [1342, 352] on div at bounding box center [784, 382] width 1568 height 765
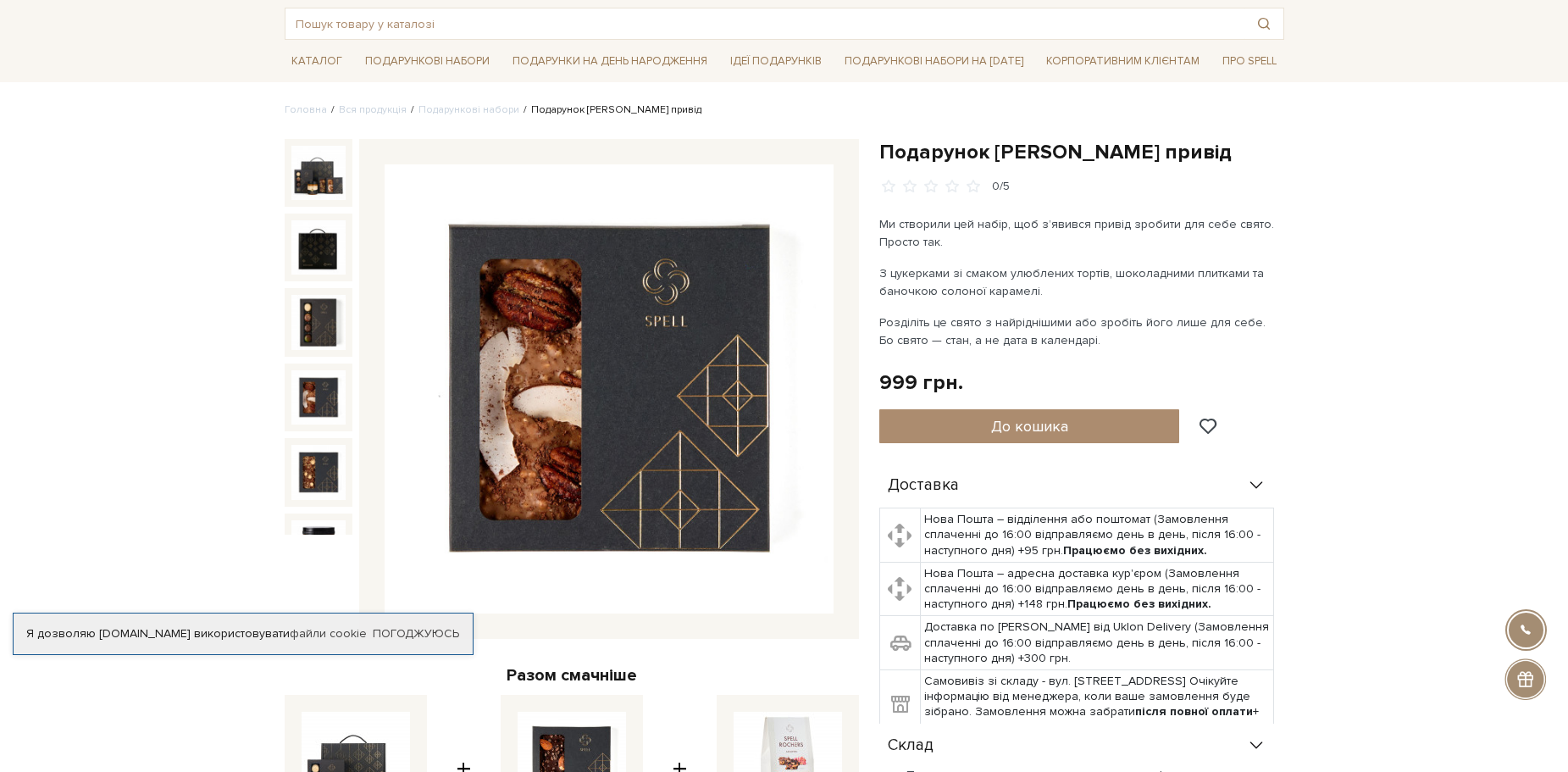
click at [317, 392] on img at bounding box center [318, 397] width 55 height 55
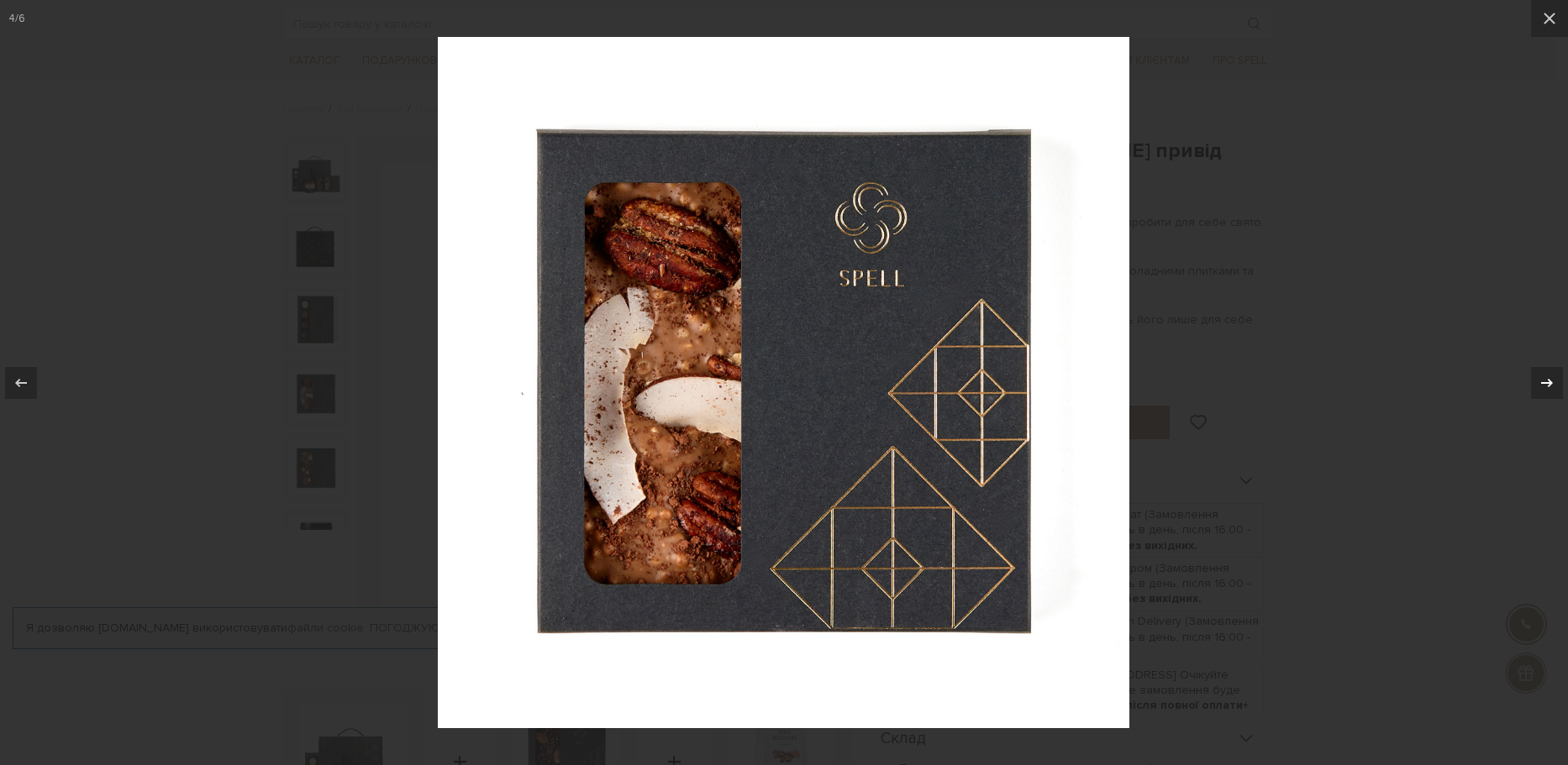
click at [1537, 384] on icon at bounding box center [1546, 382] width 20 height 20
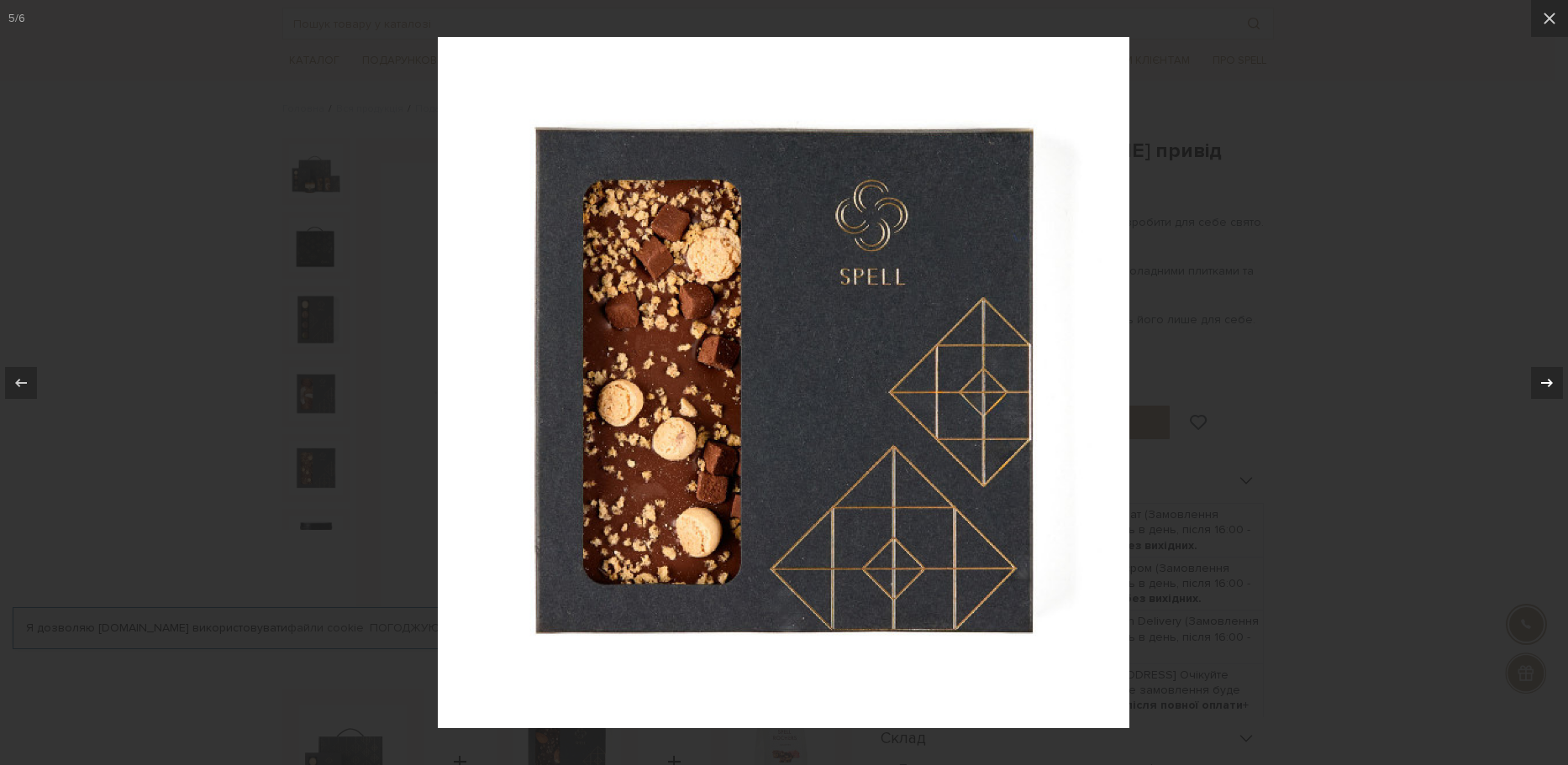
click at [1537, 384] on icon at bounding box center [1546, 382] width 20 height 20
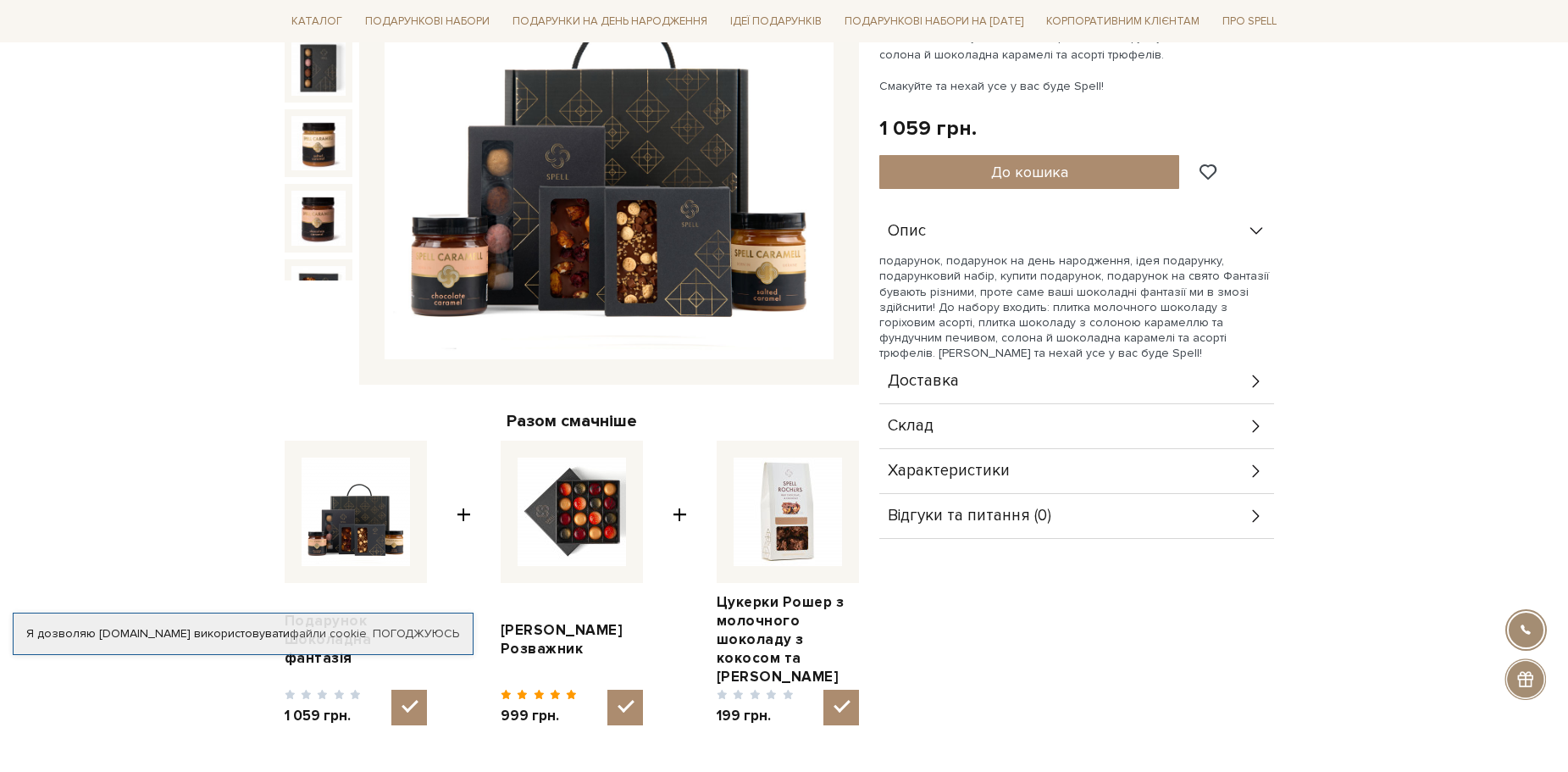
click at [1013, 413] on div "Склад" at bounding box center [1076, 426] width 395 height 44
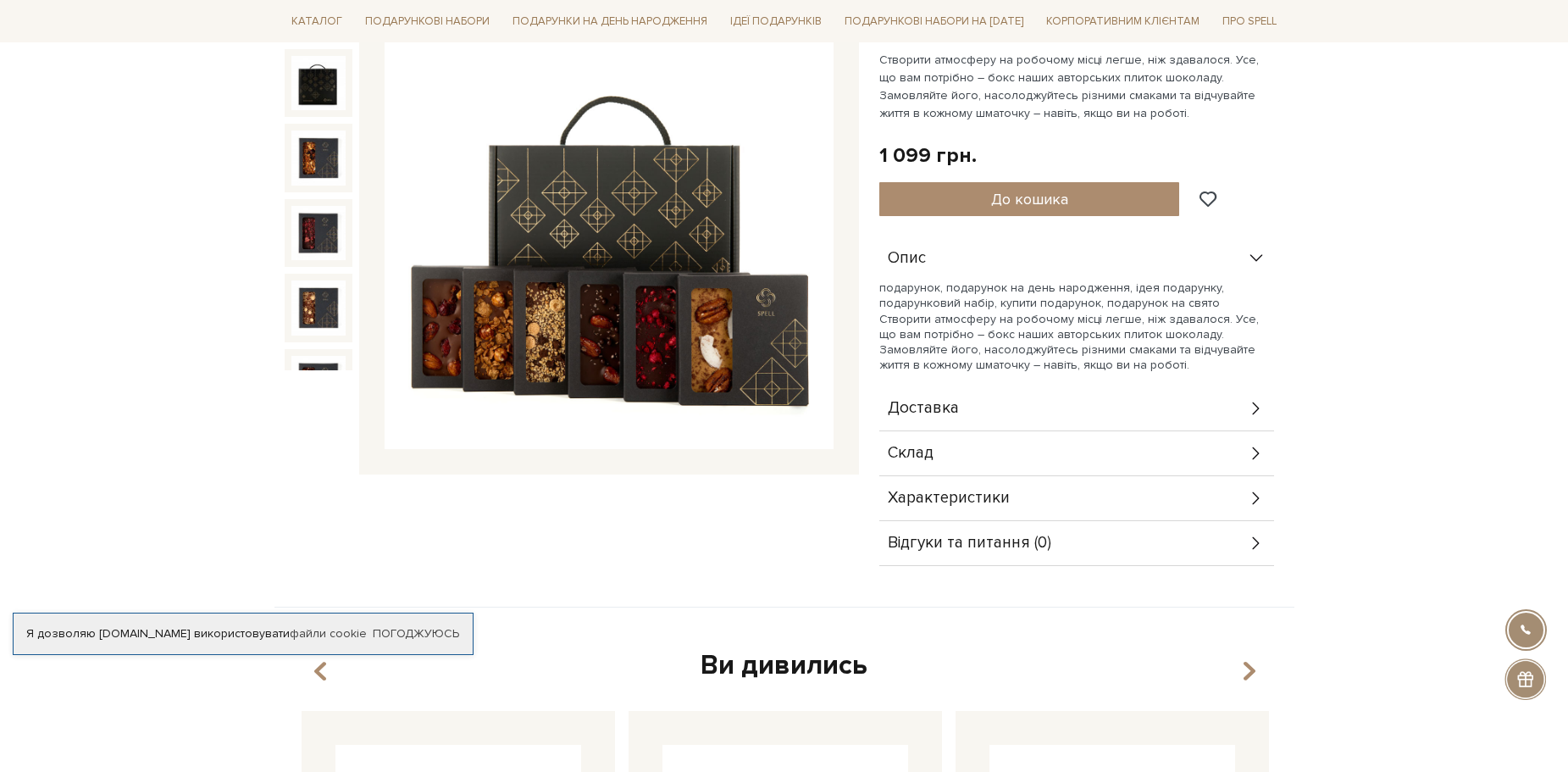
scroll to position [255, 0]
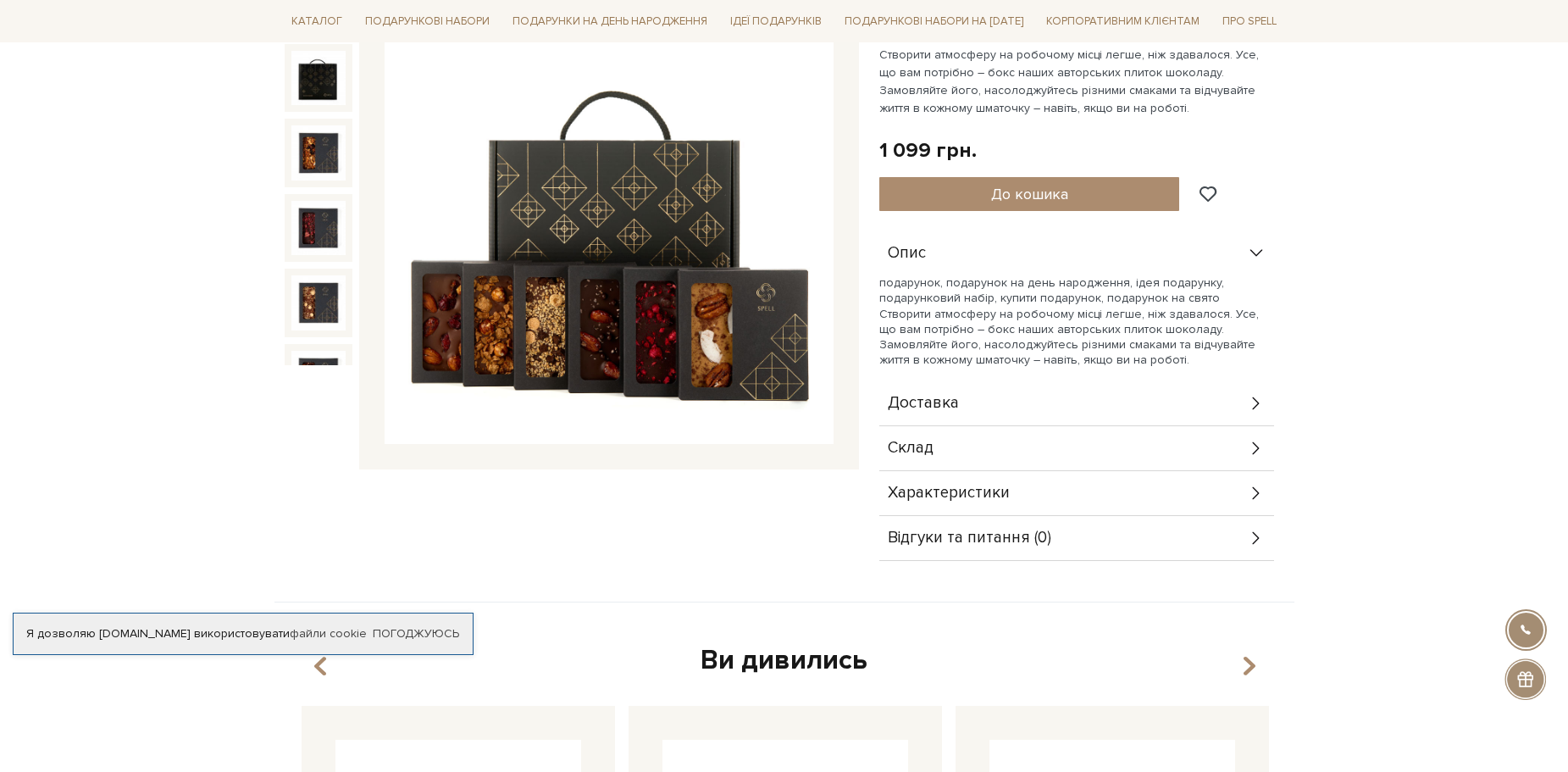
click at [1013, 444] on div "Склад" at bounding box center [1076, 449] width 395 height 44
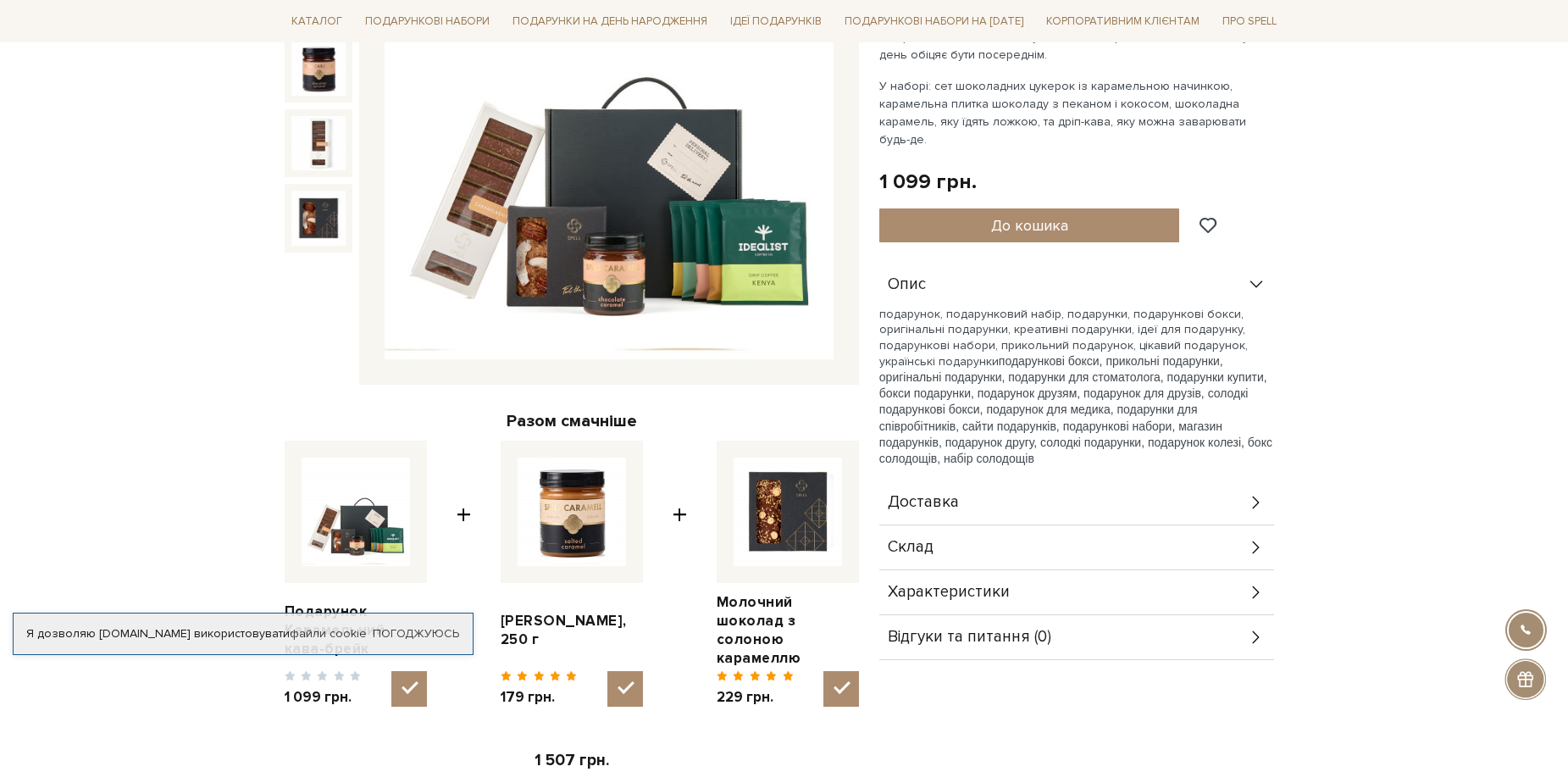
click at [994, 525] on div "Склад" at bounding box center [1076, 547] width 395 height 44
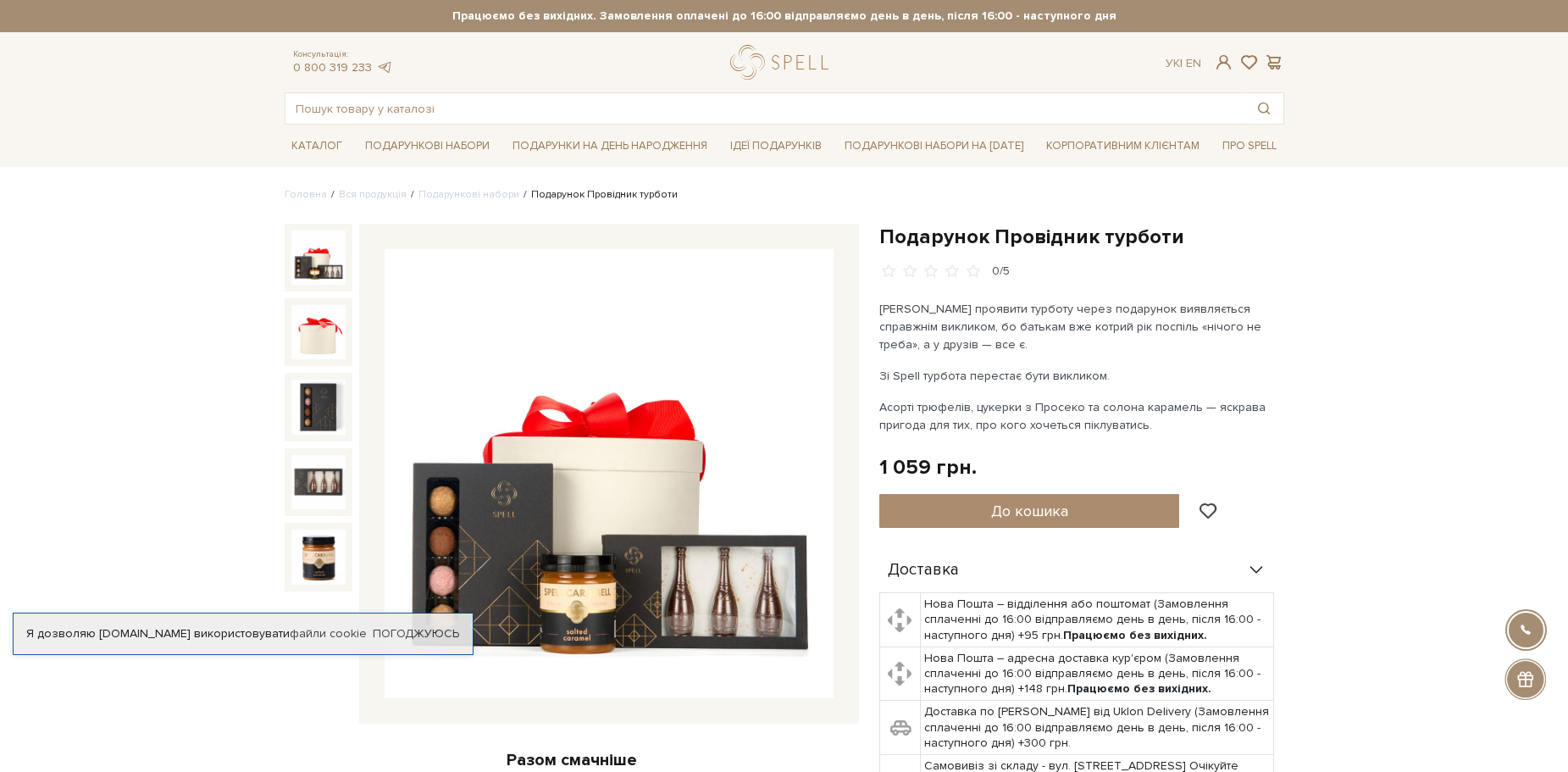
scroll to position [424, 0]
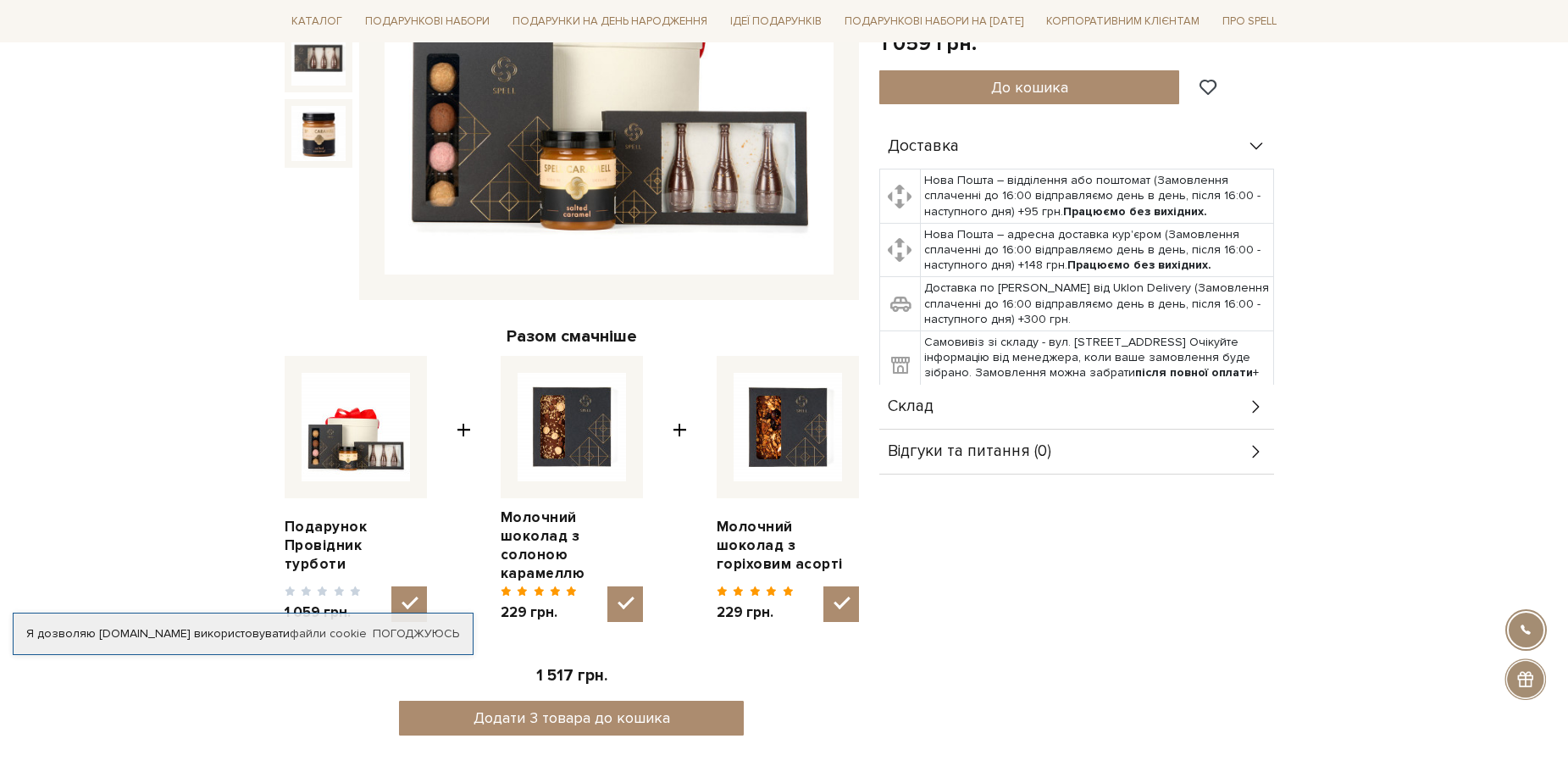
click at [985, 415] on div "Склад" at bounding box center [1076, 407] width 395 height 44
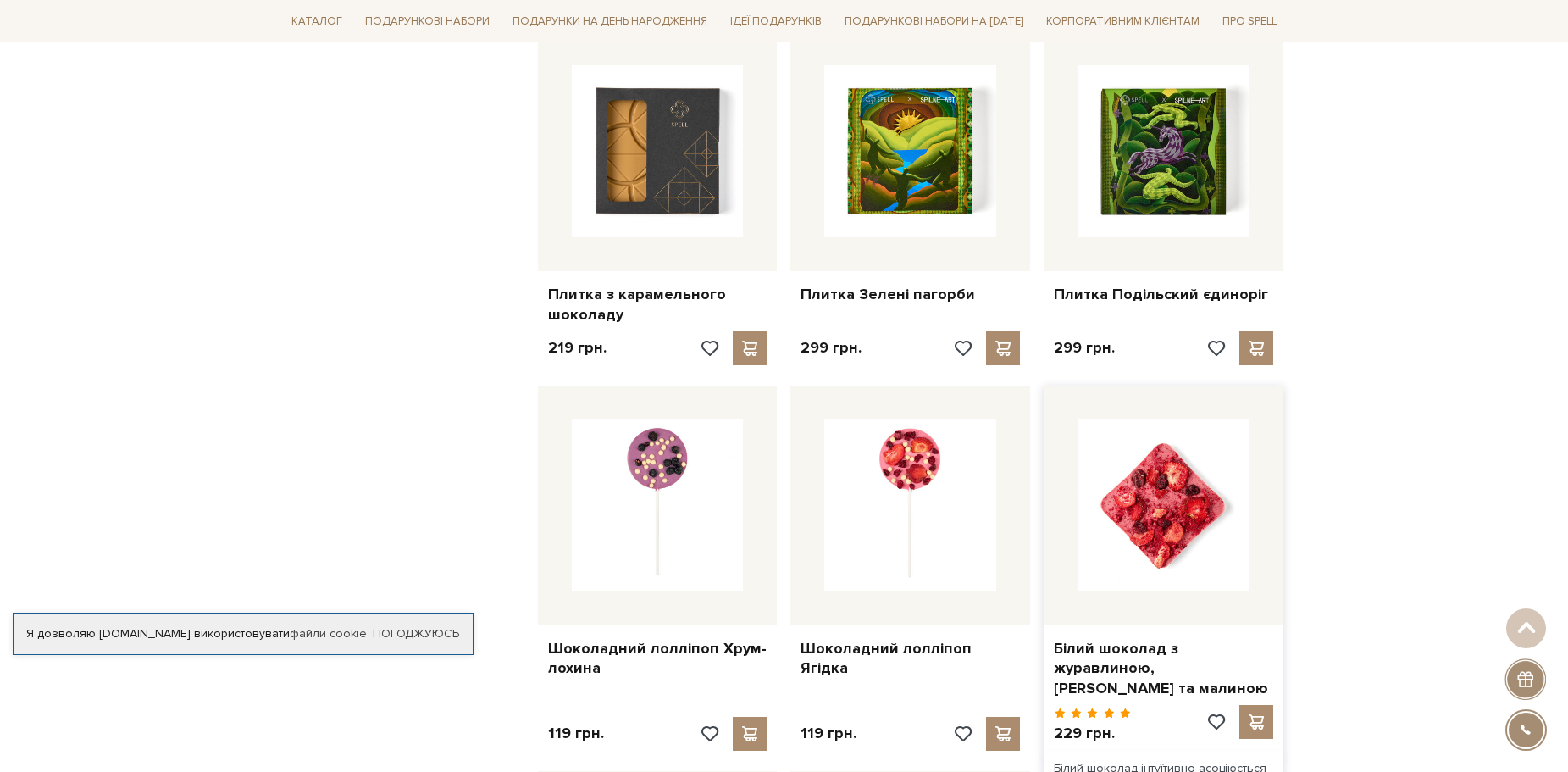
scroll to position [1526, 0]
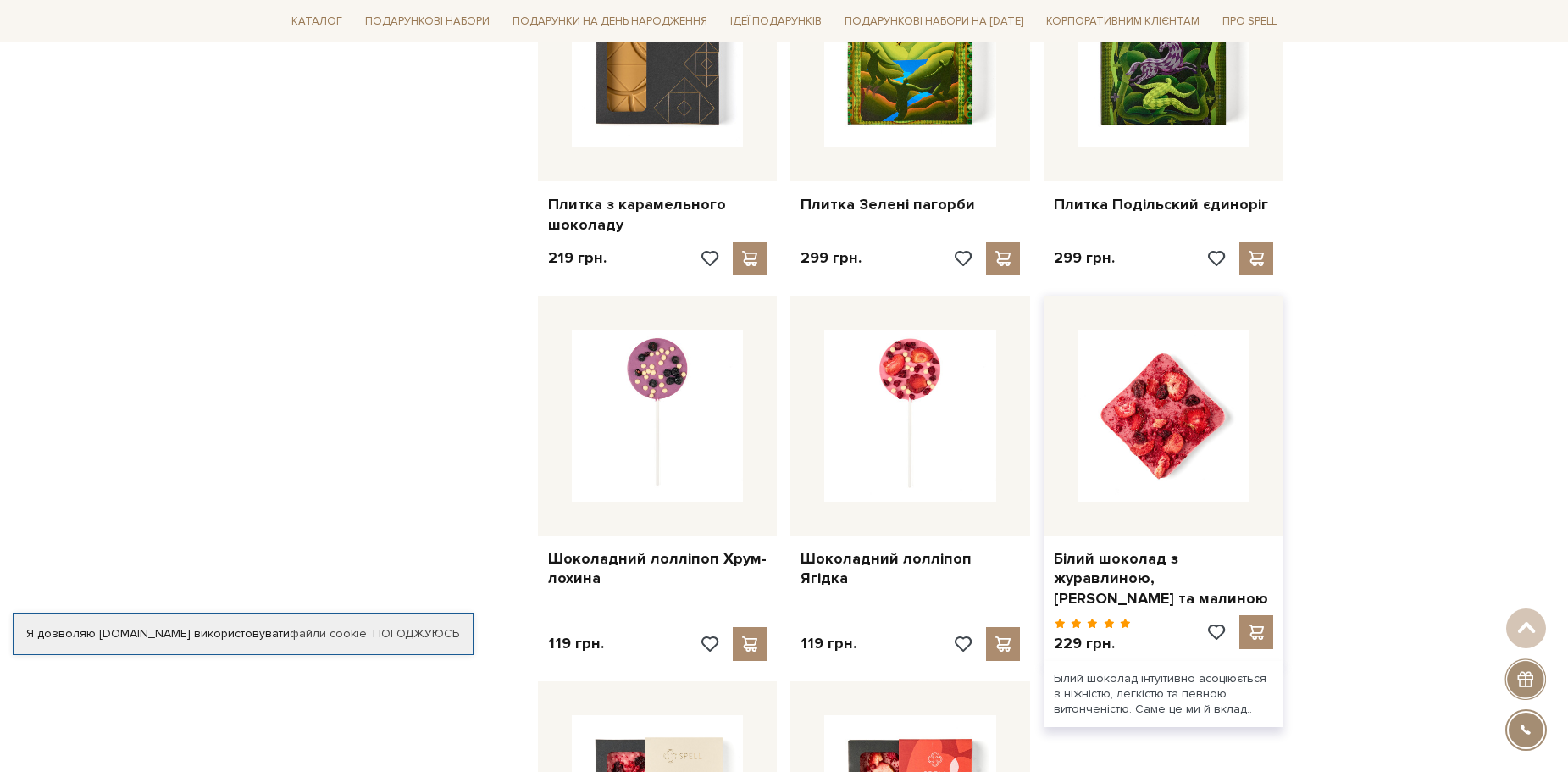
click at [1164, 411] on img at bounding box center [1163, 415] width 172 height 172
